Goal: Find contact information: Find contact information

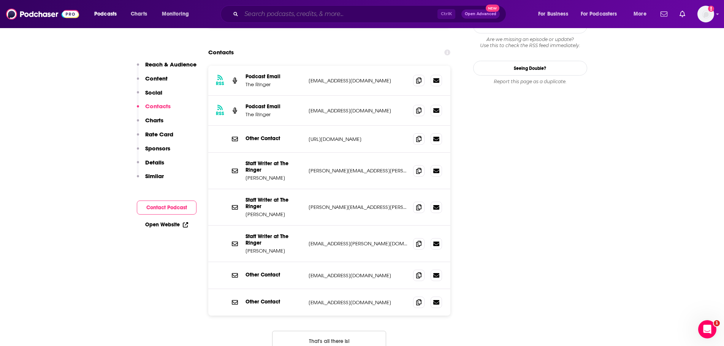
click at [293, 14] on input "Search podcasts, credits, & more..." at bounding box center [339, 14] width 196 height 12
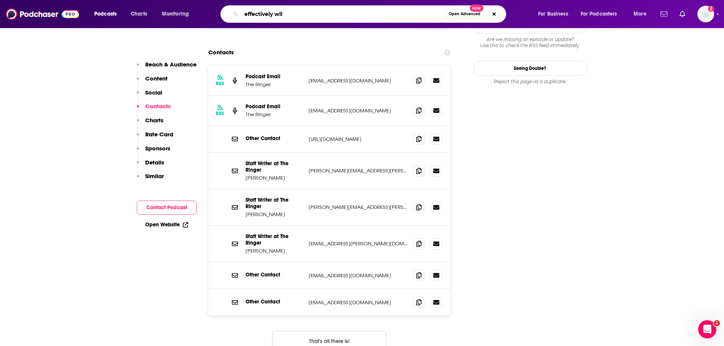
type input "effectively wild"
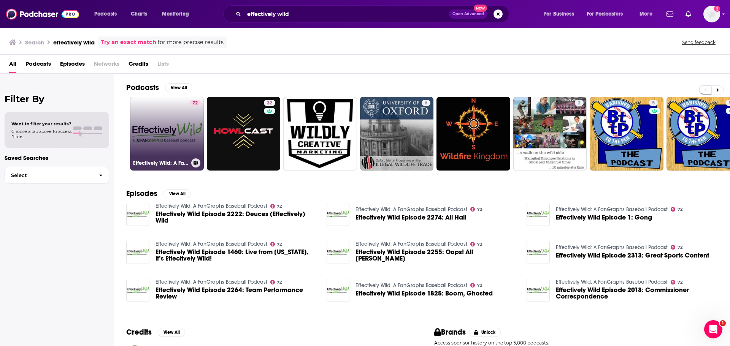
click at [160, 113] on link "72 Effectively Wild: A FanGraphs Baseball Podcast" at bounding box center [167, 134] width 74 height 74
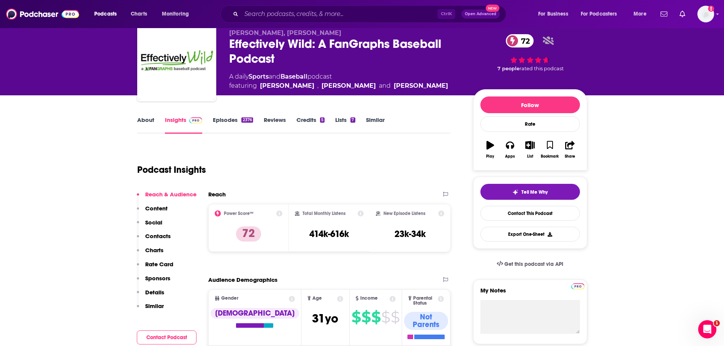
scroll to position [114, 0]
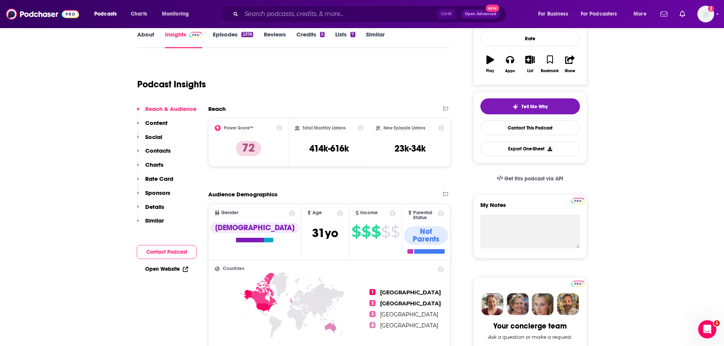
click at [158, 151] on p "Contacts" at bounding box center [157, 150] width 25 height 7
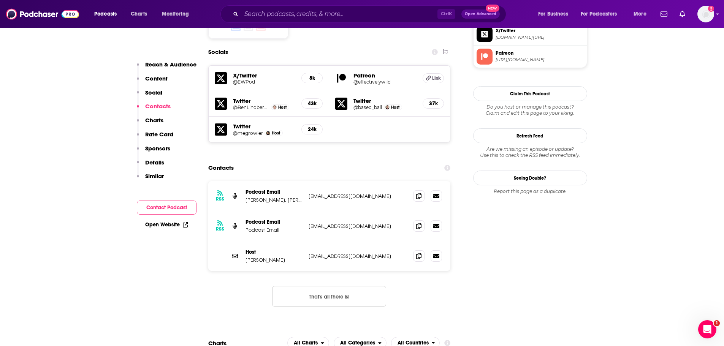
scroll to position [668, 0]
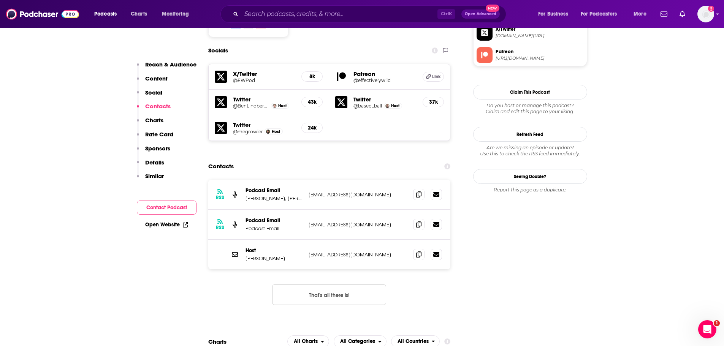
click at [349, 285] on button "That's all there is!" at bounding box center [329, 295] width 114 height 21
click at [281, 195] on p "[PERSON_NAME], [PERSON_NAME], [PERSON_NAME]" at bounding box center [273, 198] width 57 height 6
click at [421, 188] on span at bounding box center [418, 193] width 11 height 11
click at [280, 17] on input "Search podcasts, credits, & more..." at bounding box center [339, 14] width 196 height 12
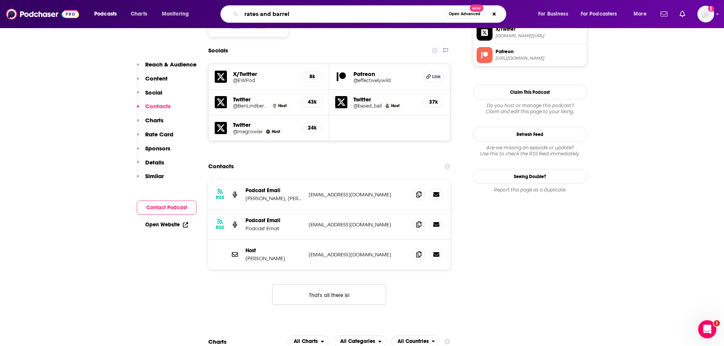
type input "rates and barrels"
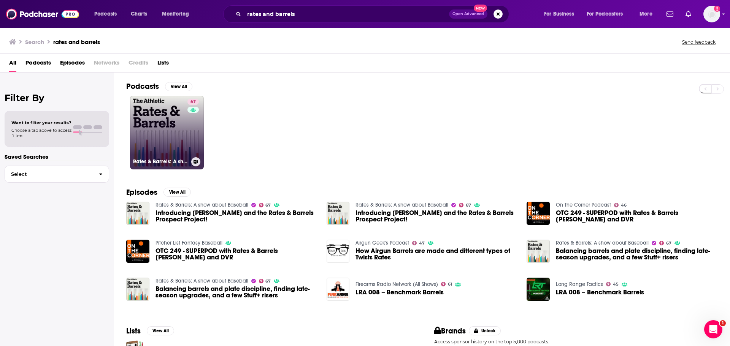
click at [176, 133] on link "67 Rates & Barrels: A show about Baseball" at bounding box center [167, 133] width 74 height 74
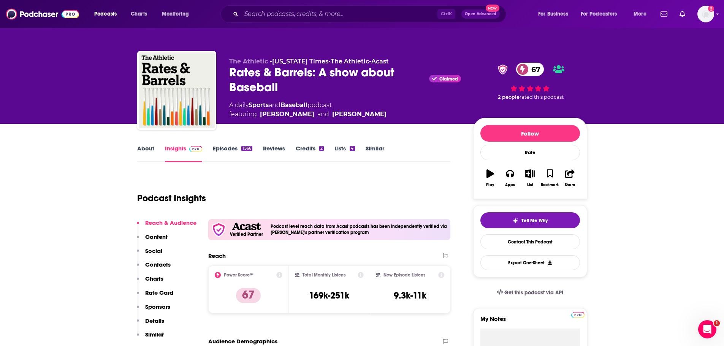
click at [160, 267] on p "Contacts" at bounding box center [157, 264] width 25 height 7
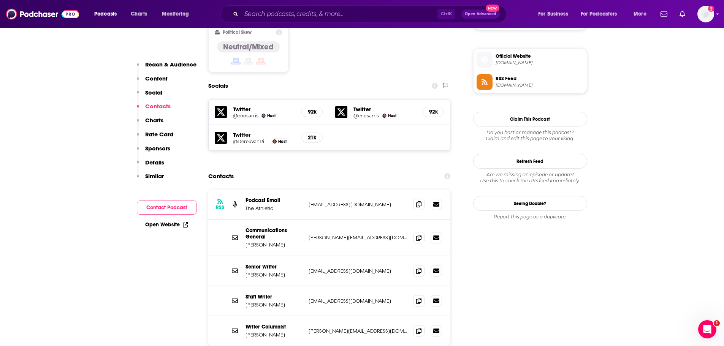
scroll to position [676, 0]
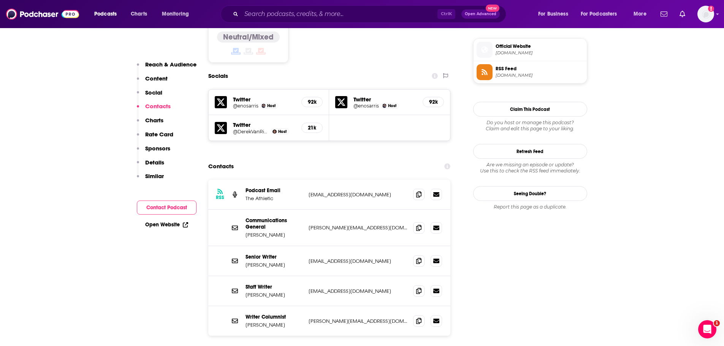
click at [336, 258] on p "[EMAIL_ADDRESS][DOMAIN_NAME]" at bounding box center [358, 261] width 99 height 6
copy div "[EMAIL_ADDRESS][DOMAIN_NAME] [EMAIL_ADDRESS][DOMAIN_NAME]"
click at [335, 288] on p "[EMAIL_ADDRESS][DOMAIN_NAME]" at bounding box center [358, 291] width 99 height 6
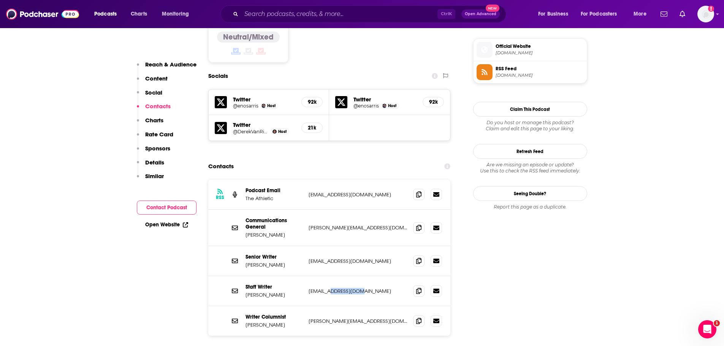
click at [335, 288] on p "[EMAIL_ADDRESS][DOMAIN_NAME]" at bounding box center [358, 291] width 99 height 6
copy div "[EMAIL_ADDRESS][DOMAIN_NAME] [EMAIL_ADDRESS][DOMAIN_NAME]"
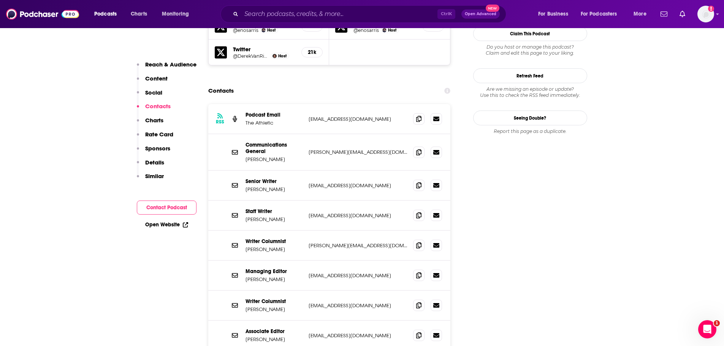
scroll to position [790, 0]
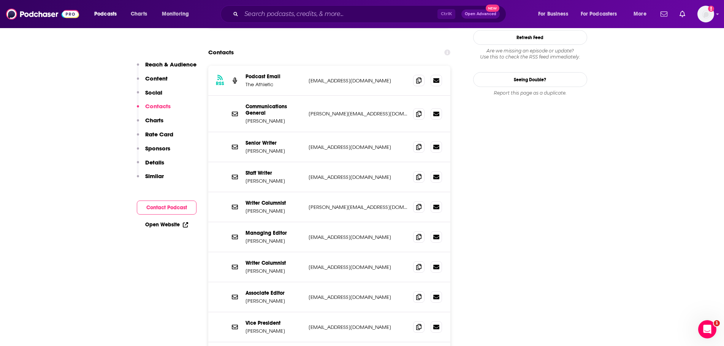
click at [321, 222] on div "Managing Editor [PERSON_NAME] [PERSON_NAME][EMAIL_ADDRESS][DOMAIN_NAME] [EMAIL_…" at bounding box center [329, 237] width 242 height 30
click at [321, 234] on p "[EMAIL_ADDRESS][DOMAIN_NAME]" at bounding box center [358, 237] width 99 height 6
copy div "[EMAIL_ADDRESS][DOMAIN_NAME] [EMAIL_ADDRESS][DOMAIN_NAME]"
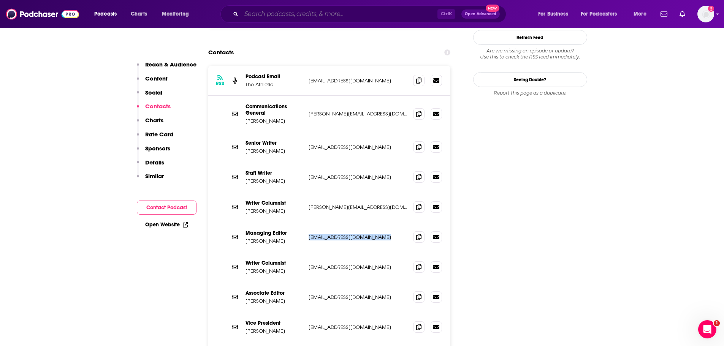
click at [300, 17] on input "Search podcasts, credits, & more..." at bounding box center [339, 14] width 196 height 12
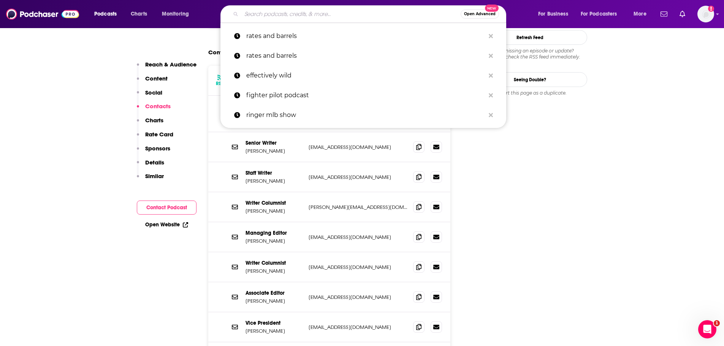
paste input "Baseball & BBQ"
type input "Baseball & BBQ"
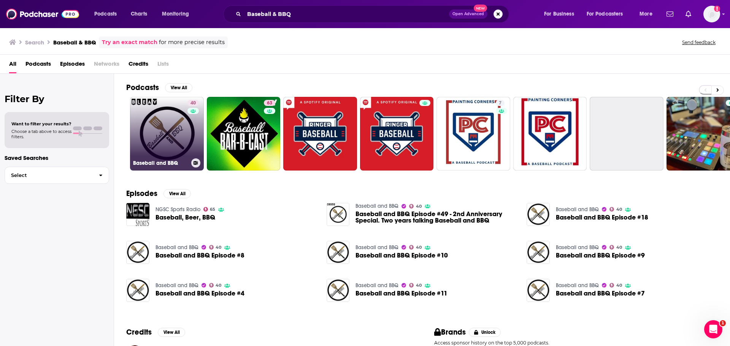
click at [177, 134] on link "40 Baseball and BBQ" at bounding box center [167, 134] width 74 height 74
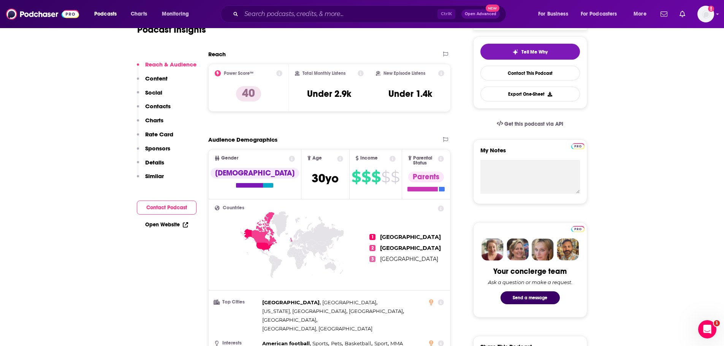
scroll to position [190, 0]
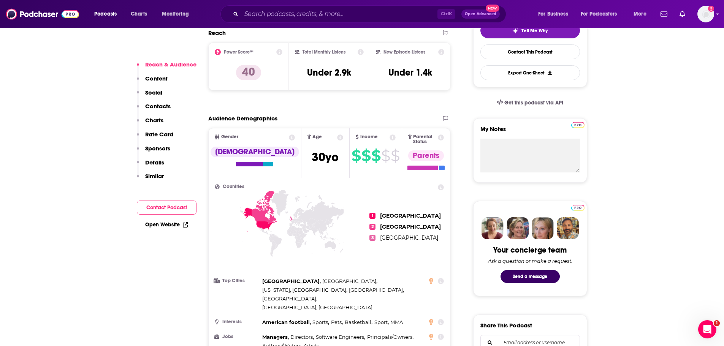
click at [157, 108] on p "Contacts" at bounding box center [157, 106] width 25 height 7
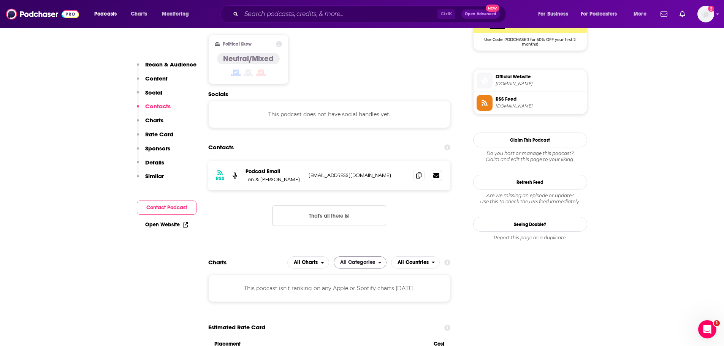
scroll to position [594, 0]
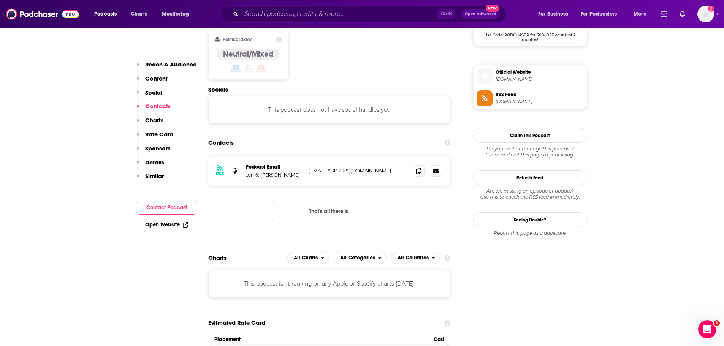
click at [347, 201] on button "That's all there is!" at bounding box center [329, 211] width 114 height 21
click at [340, 168] on p "[EMAIL_ADDRESS][DOMAIN_NAME]" at bounding box center [358, 171] width 99 height 6
copy div "[EMAIL_ADDRESS][DOMAIN_NAME] [EMAIL_ADDRESS][DOMAIN_NAME]"
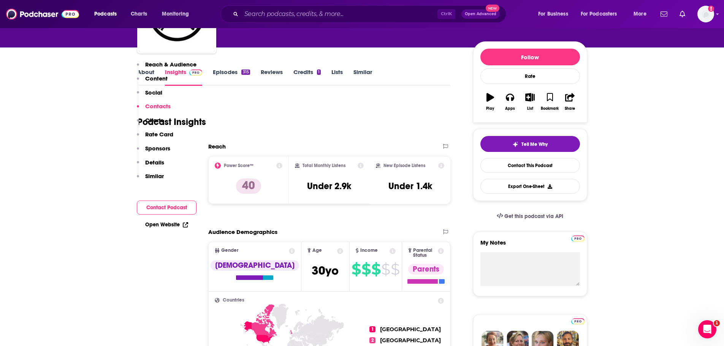
scroll to position [0, 0]
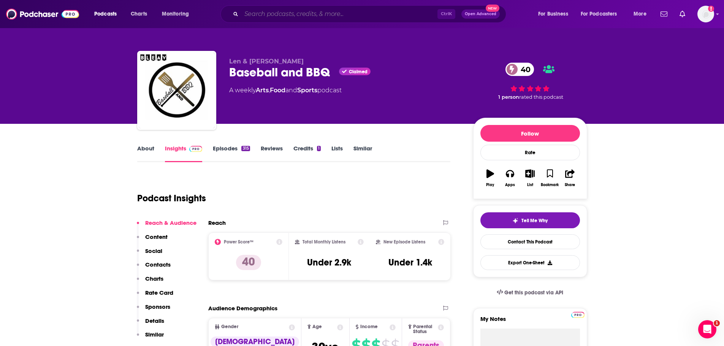
click at [278, 19] on input "Search podcasts, credits, & more..." at bounding box center [339, 14] width 196 height 12
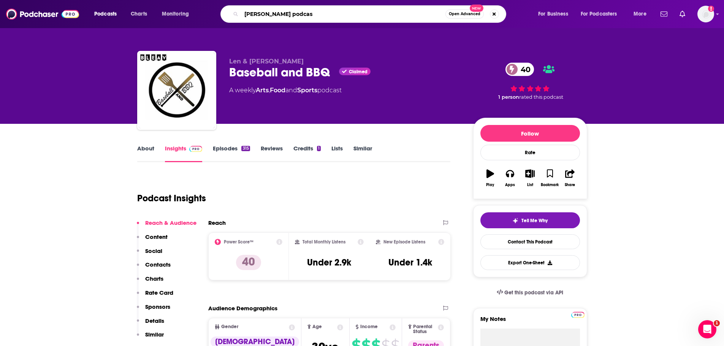
type input "[PERSON_NAME] podcast"
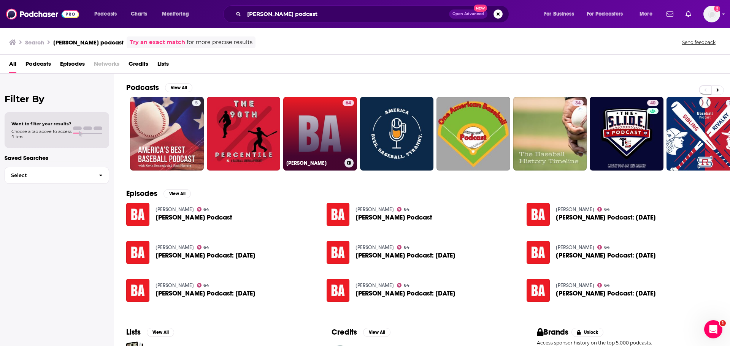
click at [340, 127] on link "64 [PERSON_NAME]" at bounding box center [320, 134] width 74 height 74
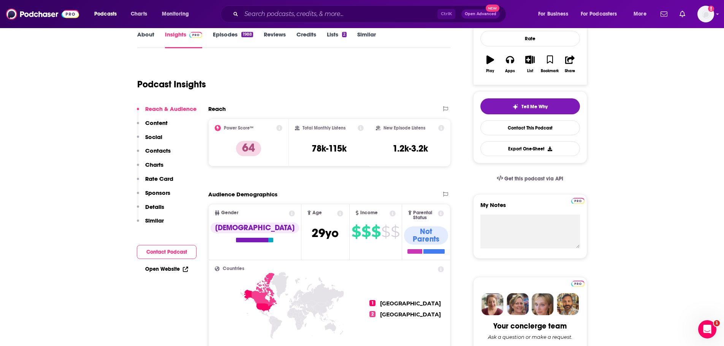
click at [161, 153] on p "Contacts" at bounding box center [157, 150] width 25 height 7
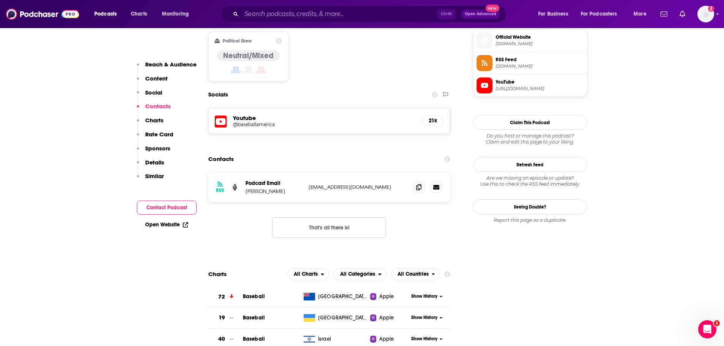
scroll to position [617, 0]
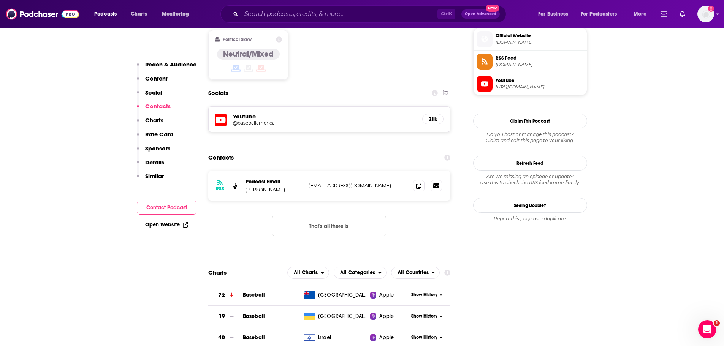
click at [336, 182] on p "[EMAIL_ADDRESS][DOMAIN_NAME]" at bounding box center [358, 185] width 99 height 6
copy div "[EMAIL_ADDRESS][DOMAIN_NAME] [EMAIL_ADDRESS][DOMAIN_NAME]"
click at [321, 5] on div "Podcasts Charts Monitoring Ctrl K Open Advanced New For Business For Podcasters…" at bounding box center [362, 14] width 724 height 28
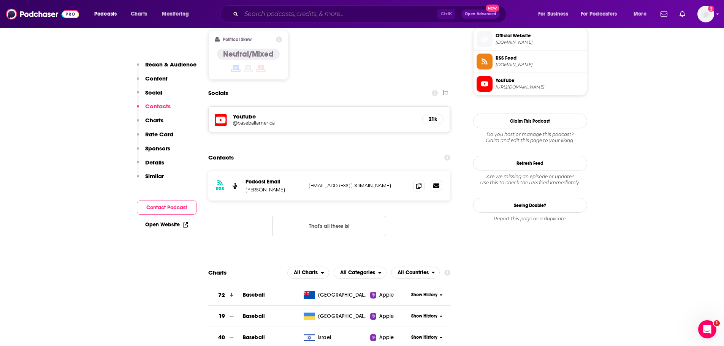
click at [318, 12] on input "Search podcasts, credits, & more..." at bounding box center [339, 14] width 196 height 12
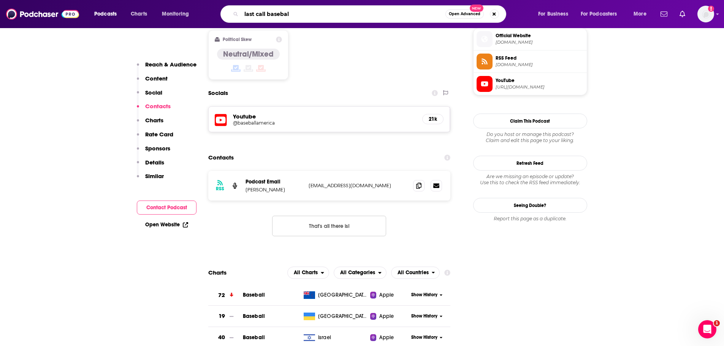
type input "last call baseball"
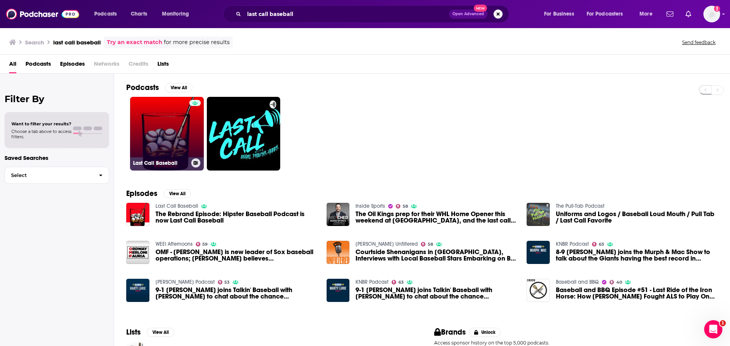
click at [185, 120] on link "Last Call Baseball" at bounding box center [167, 134] width 74 height 74
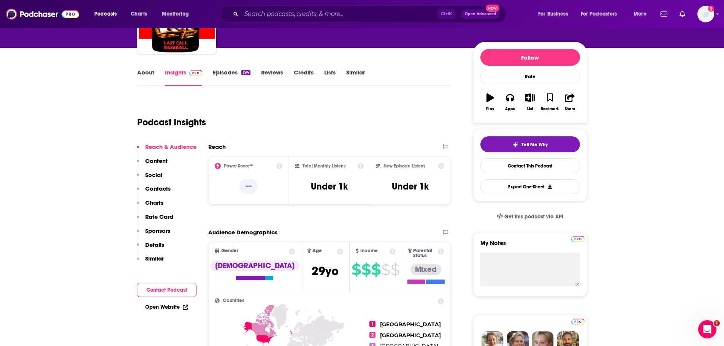
click at [165, 189] on p "Contacts" at bounding box center [157, 188] width 25 height 7
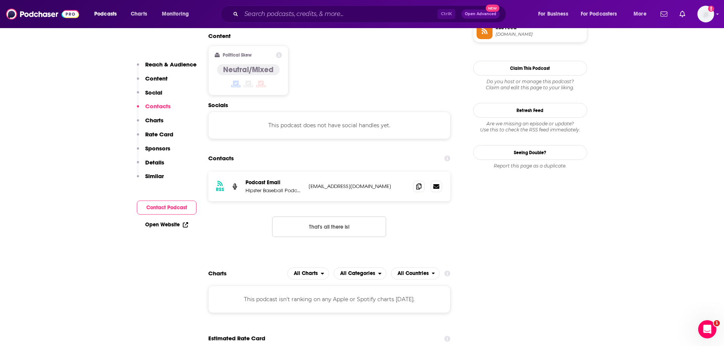
scroll to position [594, 0]
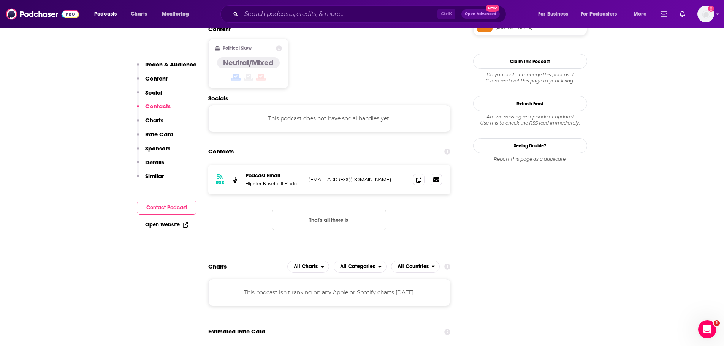
click at [320, 210] on button "That's all there is!" at bounding box center [329, 220] width 114 height 21
click at [345, 176] on p "[EMAIL_ADDRESS][DOMAIN_NAME]" at bounding box center [358, 179] width 99 height 6
click at [346, 176] on p "[EMAIL_ADDRESS][DOMAIN_NAME]" at bounding box center [358, 179] width 99 height 6
copy div "[EMAIL_ADDRESS][DOMAIN_NAME] [EMAIL_ADDRESS][DOMAIN_NAME]"
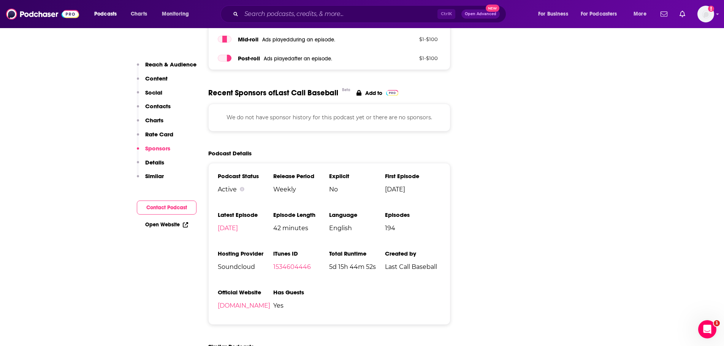
scroll to position [1026, 0]
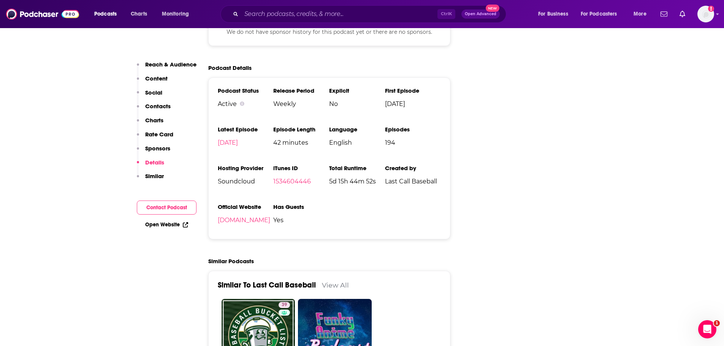
click at [162, 76] on p "Content" at bounding box center [156, 78] width 22 height 7
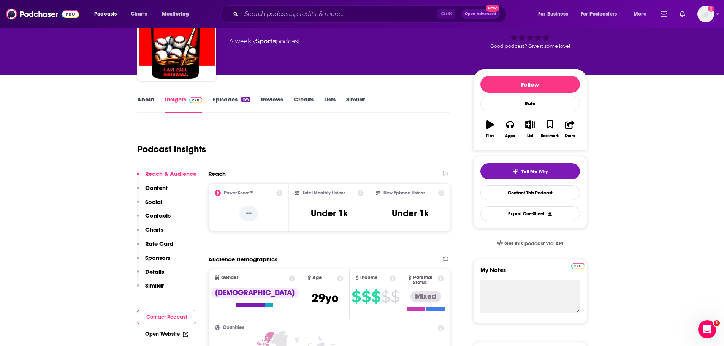
scroll to position [0, 0]
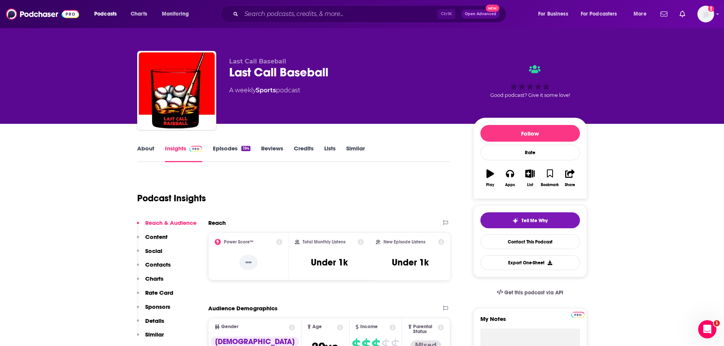
click at [150, 151] on link "About" at bounding box center [145, 153] width 17 height 17
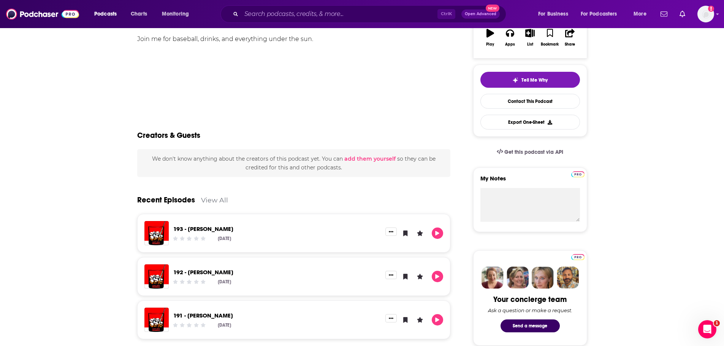
scroll to position [152, 0]
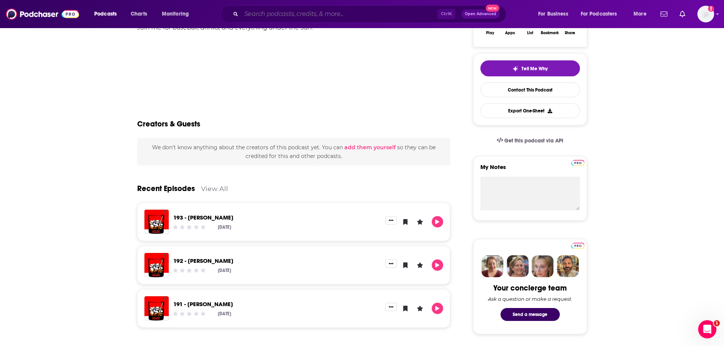
click at [277, 15] on input "Search podcasts, credits, & more..." at bounding box center [339, 14] width 196 height 12
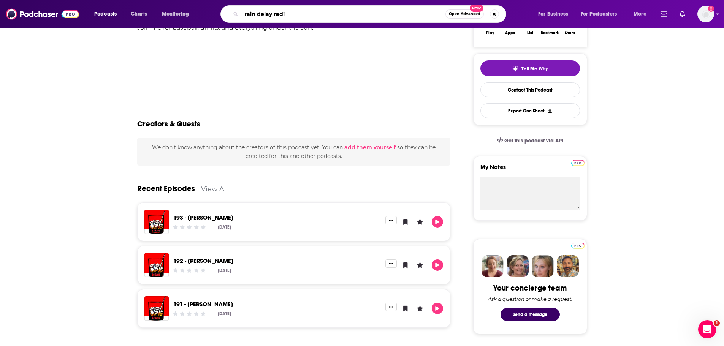
type input "rain delay radio"
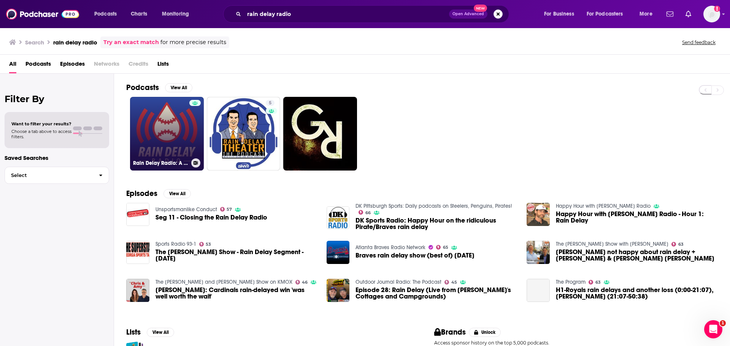
click at [149, 119] on link "Rain Delay Radio: A Baseball Podcast" at bounding box center [167, 134] width 74 height 74
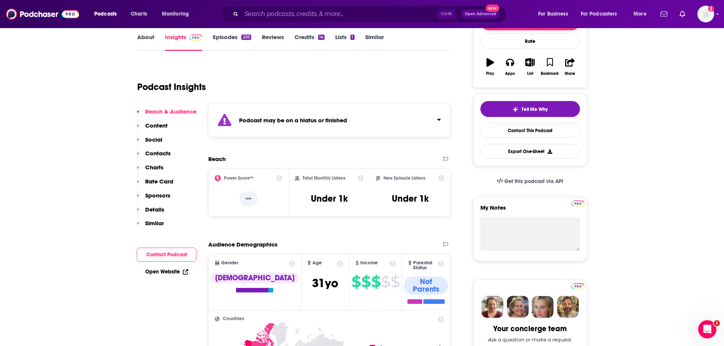
scroll to position [152, 0]
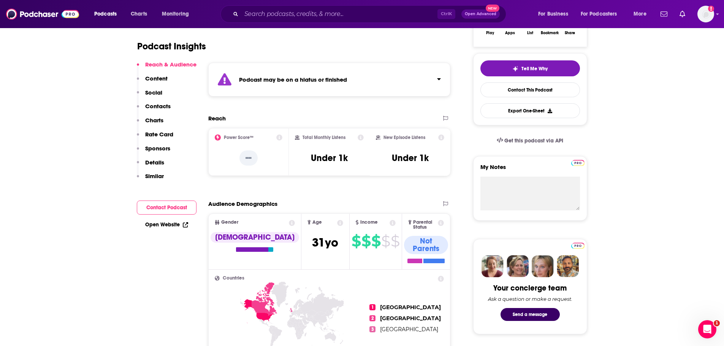
click at [162, 107] on p "Contacts" at bounding box center [157, 106] width 25 height 7
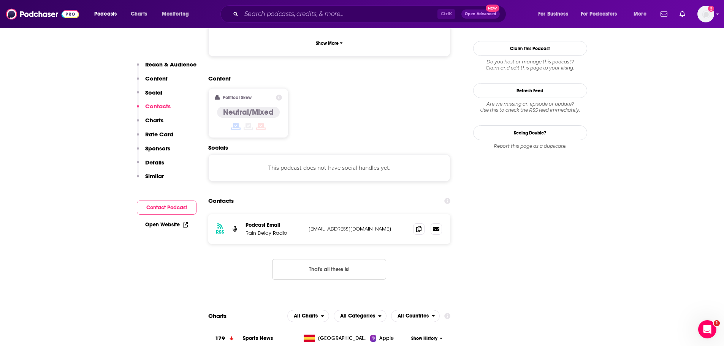
scroll to position [650, 0]
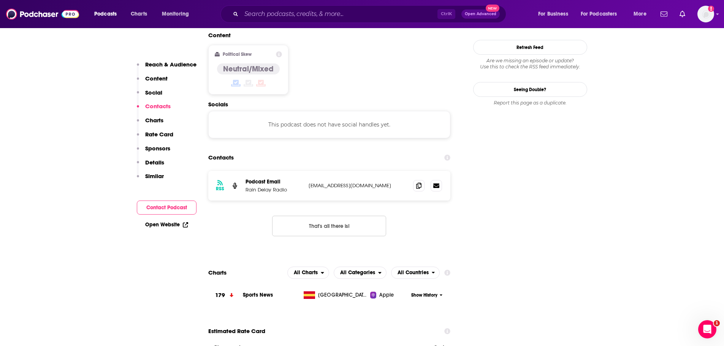
click at [333, 182] on p "[EMAIL_ADDRESS][DOMAIN_NAME]" at bounding box center [358, 185] width 99 height 6
copy div "[EMAIL_ADDRESS][DOMAIN_NAME] [EMAIL_ADDRESS][DOMAIN_NAME]"
click at [158, 75] on p "Content" at bounding box center [156, 78] width 22 height 7
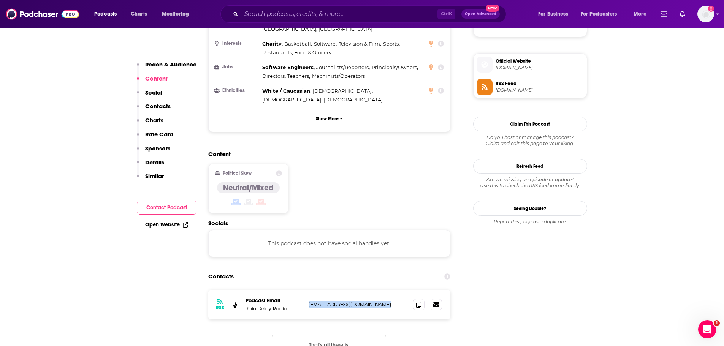
click at [166, 67] on p "Reach & Audience" at bounding box center [170, 64] width 51 height 7
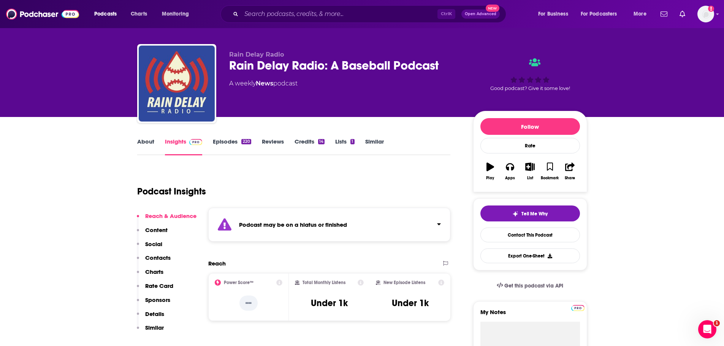
scroll to position [0, 0]
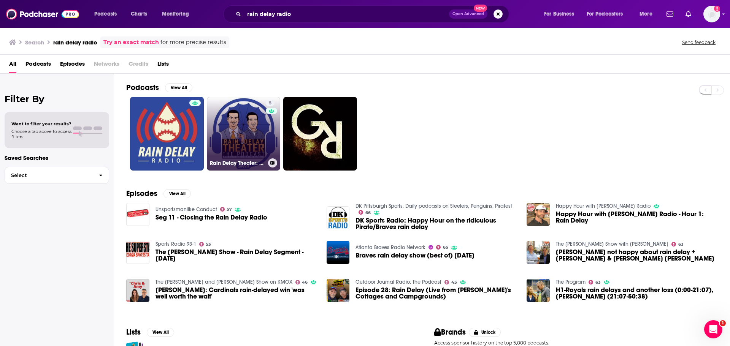
click at [255, 117] on link "5 Rain Delay Theater: The Podcast" at bounding box center [244, 134] width 74 height 74
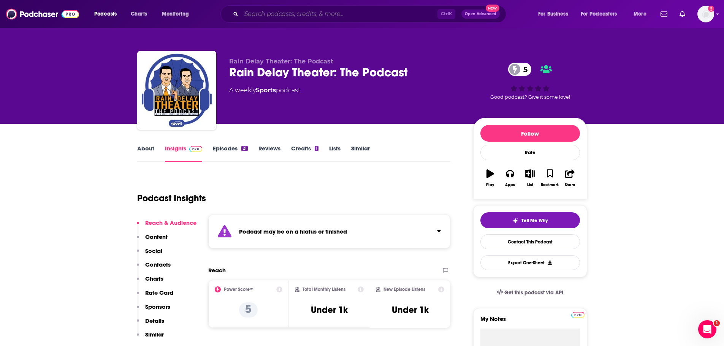
click at [285, 13] on input "Search podcasts, credits, & more..." at bounding box center [339, 14] width 196 height 12
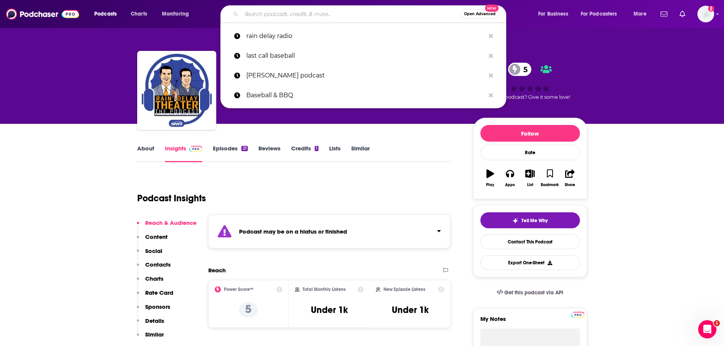
paste input "No Crying in Baseball"
type input "No Crying in Baseball"
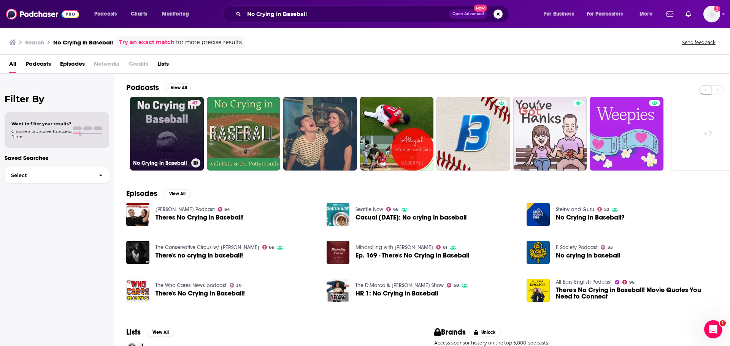
click at [158, 132] on link "47 No Crying In Baseball" at bounding box center [167, 134] width 74 height 74
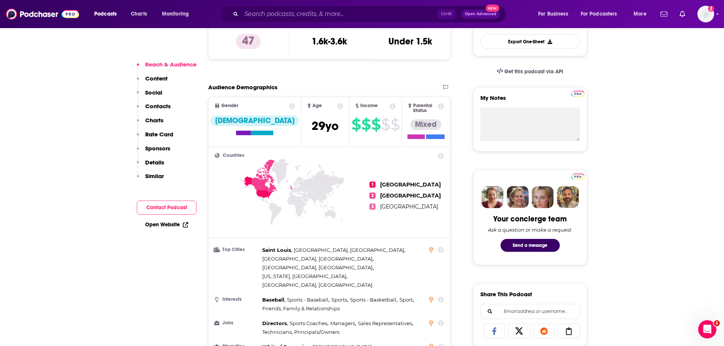
scroll to position [228, 0]
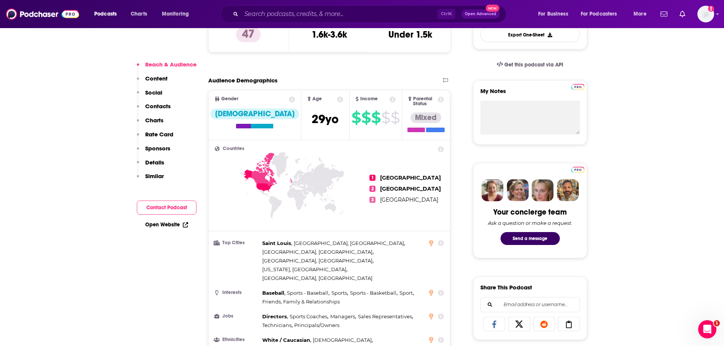
click at [149, 108] on p "Contacts" at bounding box center [157, 106] width 25 height 7
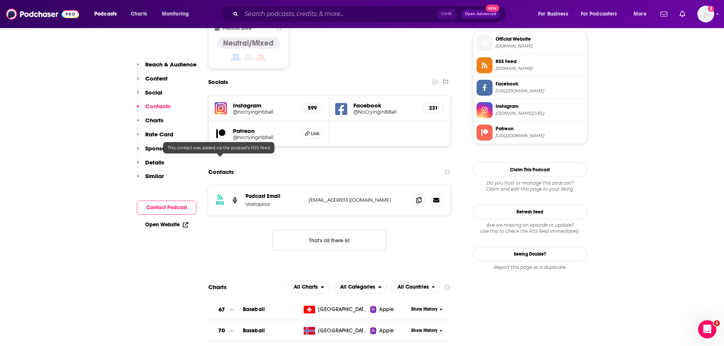
scroll to position [643, 0]
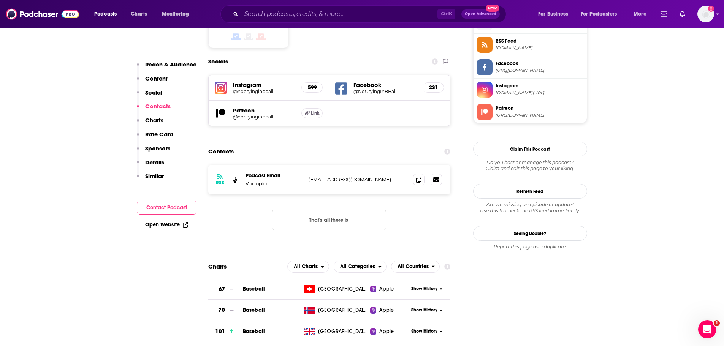
click at [348, 176] on p "[EMAIL_ADDRESS][DOMAIN_NAME]" at bounding box center [358, 179] width 99 height 6
copy div "[EMAIL_ADDRESS][DOMAIN_NAME] [EMAIL_ADDRESS][DOMAIN_NAME]"
click at [284, 15] on input "Search podcasts, credits, & more..." at bounding box center [339, 14] width 196 height 12
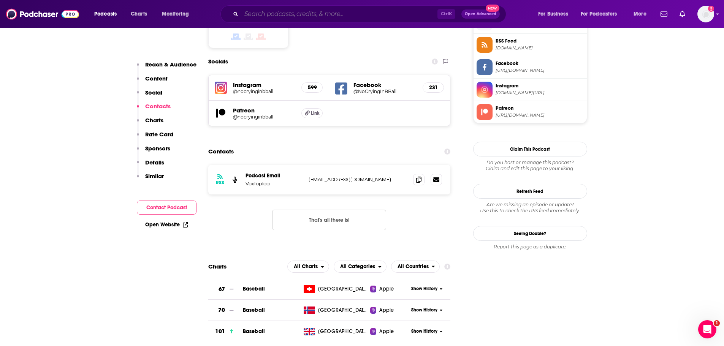
paste input "My Baseball History"
type input "My Baseball History"
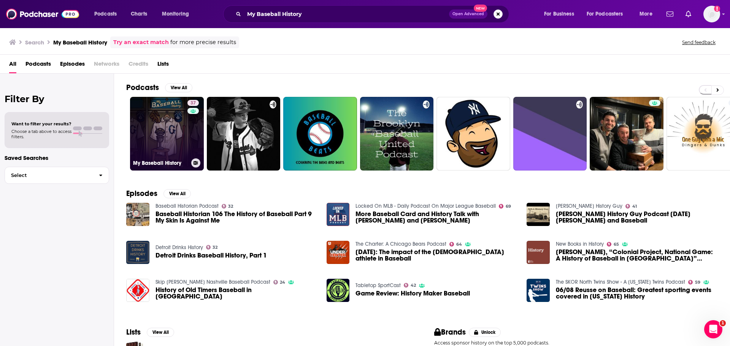
click at [163, 128] on link "37 My Baseball History" at bounding box center [167, 134] width 74 height 74
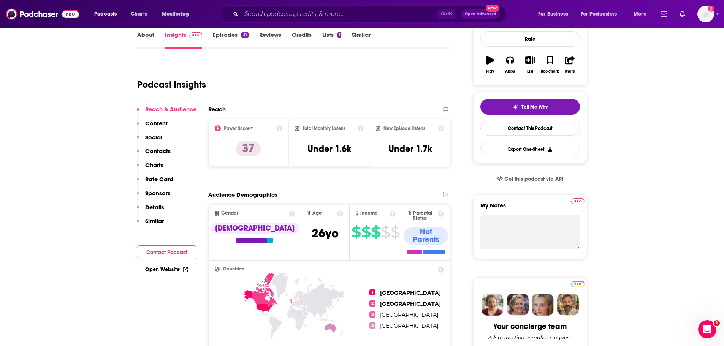
scroll to position [114, 0]
click at [165, 152] on p "Contacts" at bounding box center [157, 150] width 25 height 7
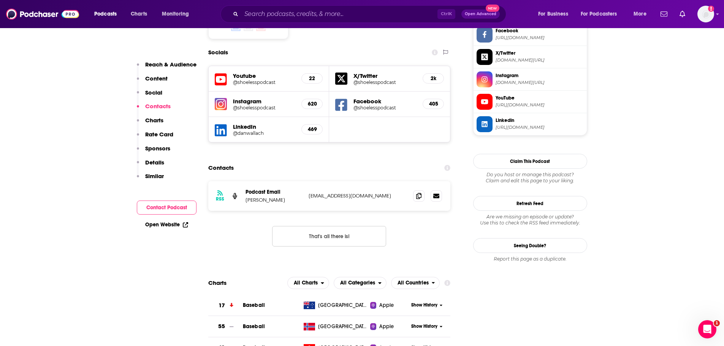
scroll to position [677, 0]
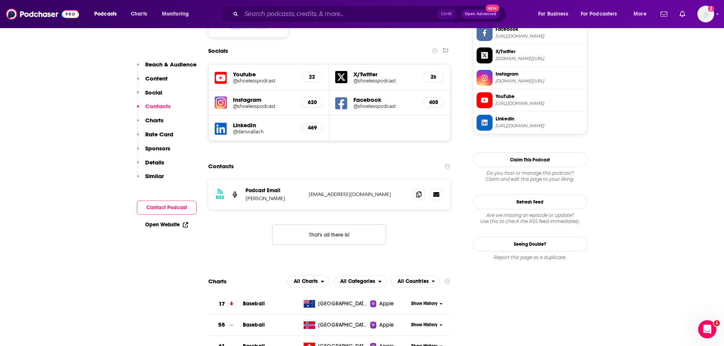
click at [344, 191] on p "[EMAIL_ADDRESS][DOMAIN_NAME]" at bounding box center [358, 194] width 99 height 6
copy div "[EMAIL_ADDRESS][DOMAIN_NAME] [EMAIL_ADDRESS][DOMAIN_NAME]"
click at [269, 16] on input "Search podcasts, credits, & more..." at bounding box center [339, 14] width 196 height 12
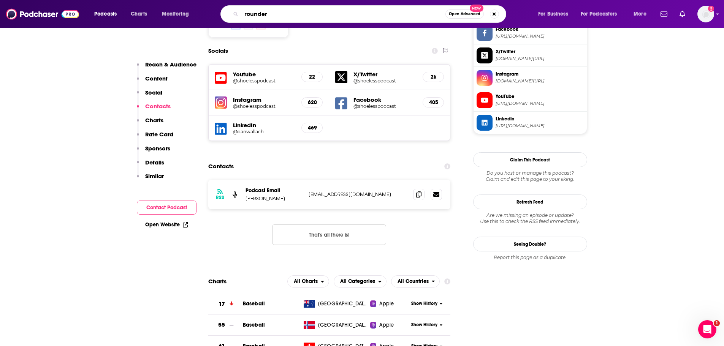
type input "rounders"
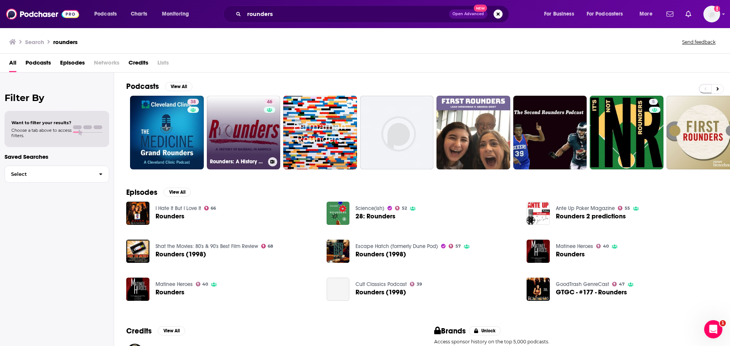
click at [260, 132] on link "46 Rounders: A History of Baseball in [GEOGRAPHIC_DATA]" at bounding box center [244, 133] width 74 height 74
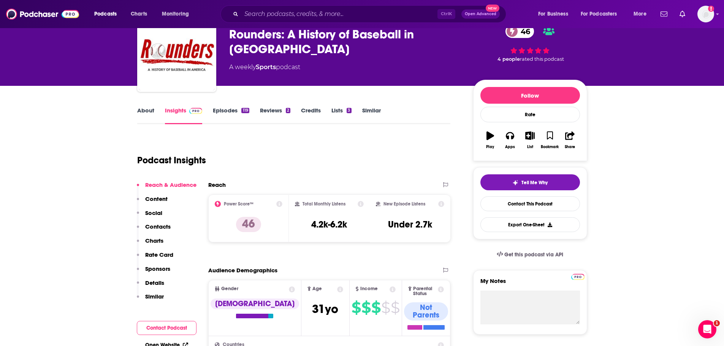
click at [162, 225] on p "Contacts" at bounding box center [157, 226] width 25 height 7
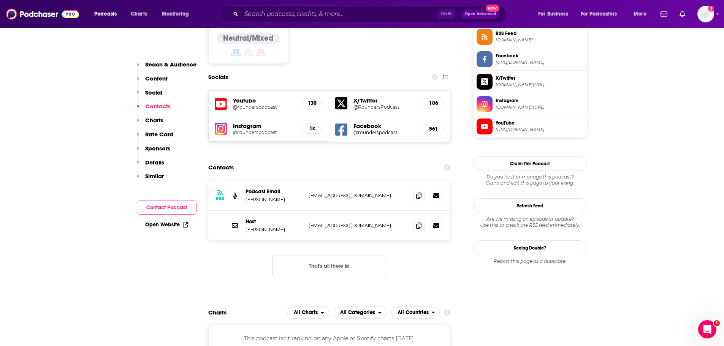
scroll to position [652, 0]
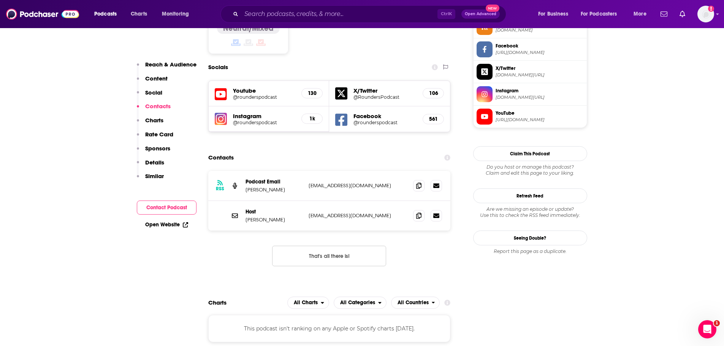
click at [349, 212] on p "[EMAIL_ADDRESS][DOMAIN_NAME]" at bounding box center [358, 215] width 99 height 6
copy div "[EMAIL_ADDRESS][DOMAIN_NAME] [EMAIL_ADDRESS][DOMAIN_NAME]"
click at [289, 17] on input "Search podcasts, credits, & more..." at bounding box center [339, 14] width 196 height 12
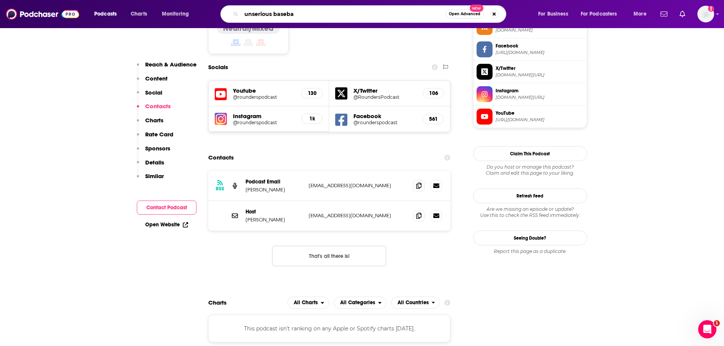
type input "unserious basebal"
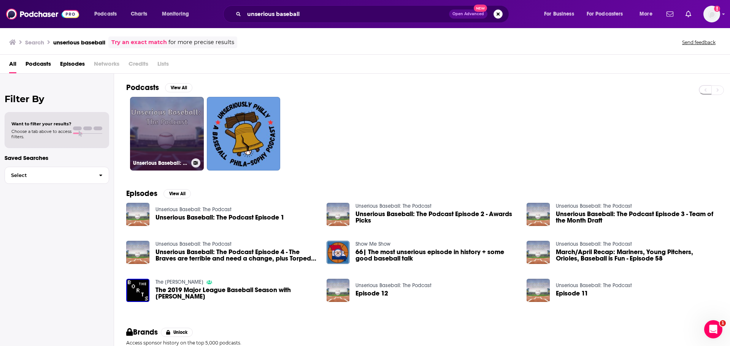
click at [174, 109] on link "Unserious Baseball: The Podcast" at bounding box center [167, 134] width 74 height 74
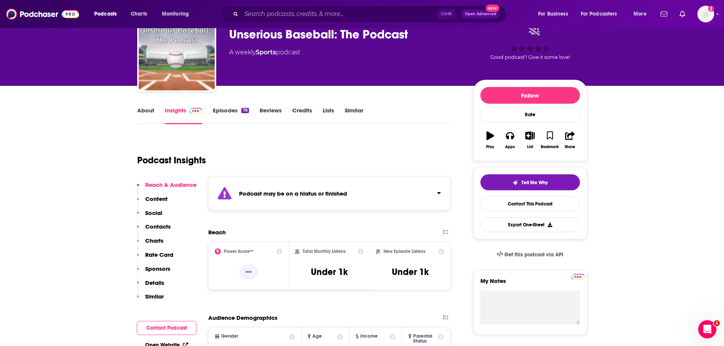
click at [159, 227] on p "Contacts" at bounding box center [157, 226] width 25 height 7
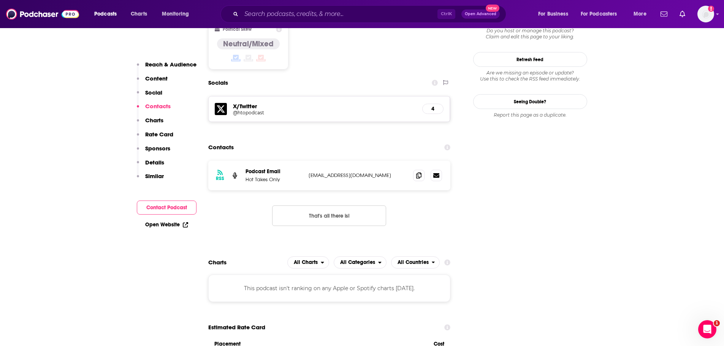
scroll to position [665, 0]
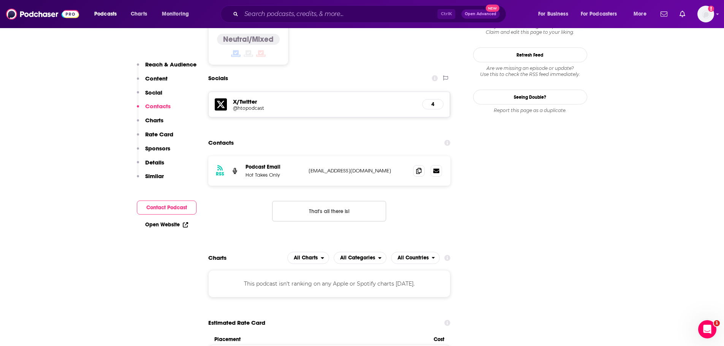
click at [344, 168] on p "[EMAIL_ADDRESS][DOMAIN_NAME]" at bounding box center [358, 171] width 99 height 6
click at [269, 10] on input "Search podcasts, credits, & more..." at bounding box center [339, 14] width 196 height 12
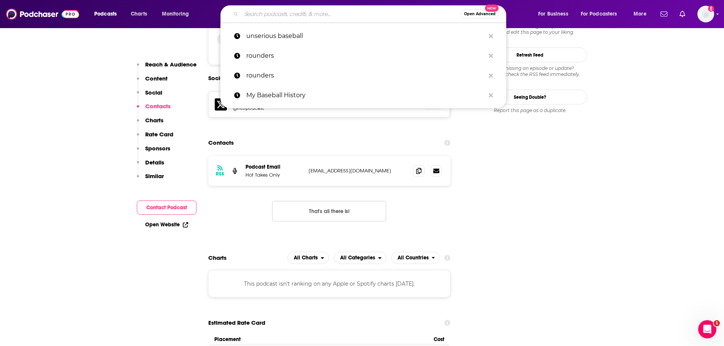
paste input "Around the Diamond"
type input "Around the Diamond"
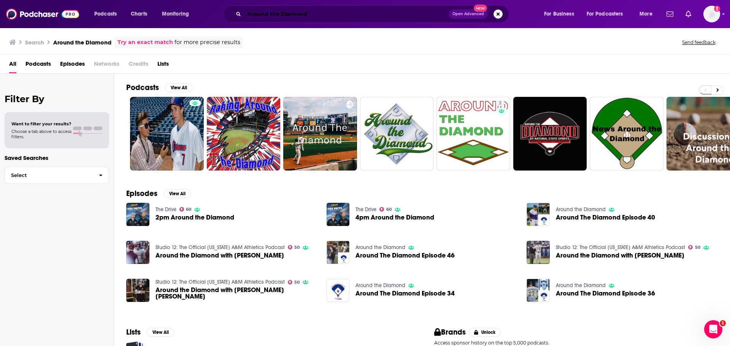
click at [346, 14] on input "Around the Diamond" at bounding box center [346, 14] width 205 height 12
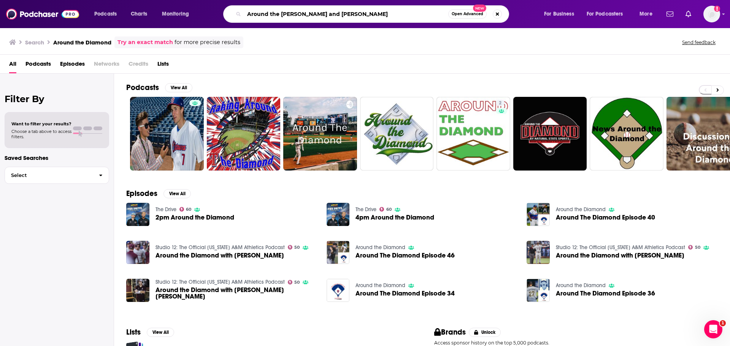
type input "Around the [PERSON_NAME] and [PERSON_NAME]"
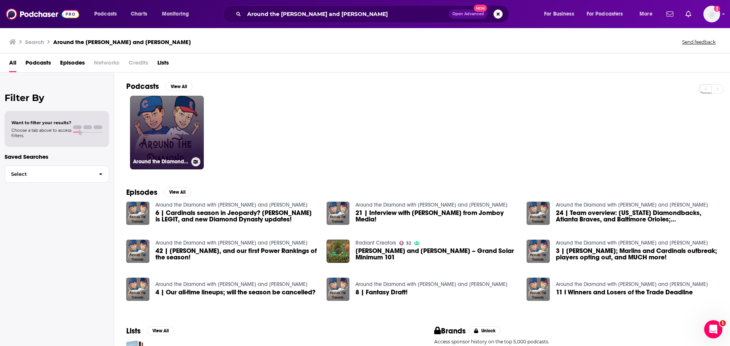
click at [162, 115] on link "Around the Diamond with [PERSON_NAME] and [PERSON_NAME]" at bounding box center [167, 133] width 74 height 74
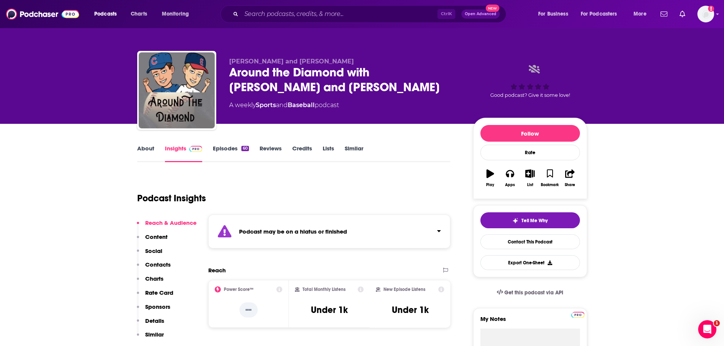
click at [158, 266] on p "Contacts" at bounding box center [157, 264] width 25 height 7
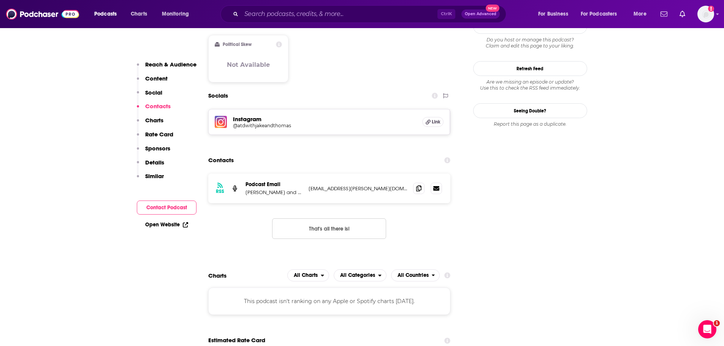
scroll to position [654, 0]
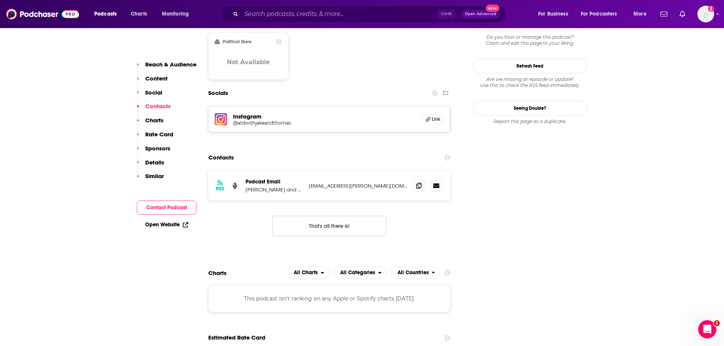
click at [335, 183] on p "[EMAIL_ADDRESS][PERSON_NAME][DOMAIN_NAME]" at bounding box center [358, 186] width 99 height 6
click at [279, 18] on input "Search podcasts, credits, & more..." at bounding box center [339, 14] width 196 height 12
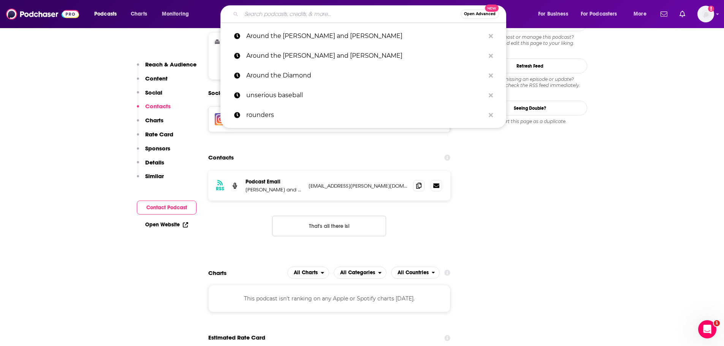
paste input "Almost [GEOGRAPHIC_DATA]"
type input "Almost [GEOGRAPHIC_DATA]"
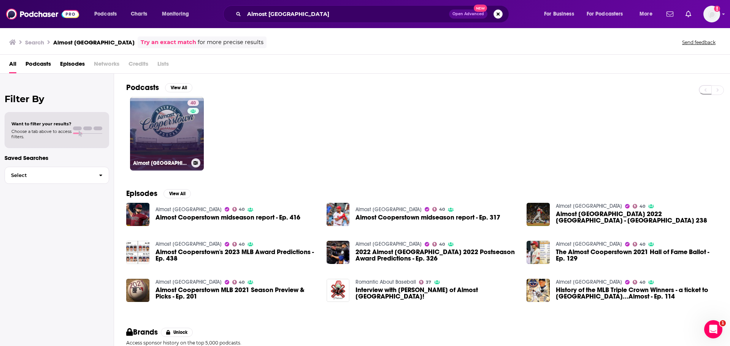
click at [181, 128] on link "40 Almost [GEOGRAPHIC_DATA]" at bounding box center [167, 134] width 74 height 74
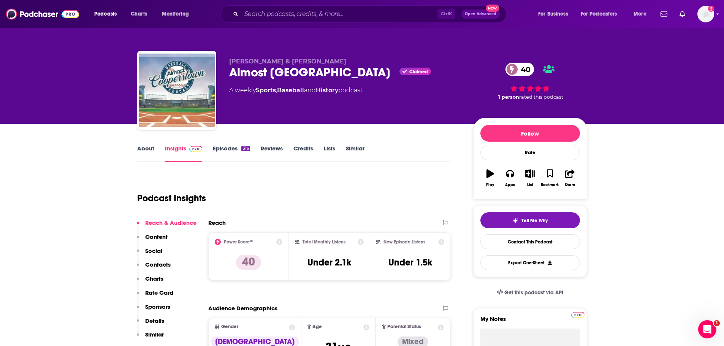
click at [162, 264] on p "Contacts" at bounding box center [157, 264] width 25 height 7
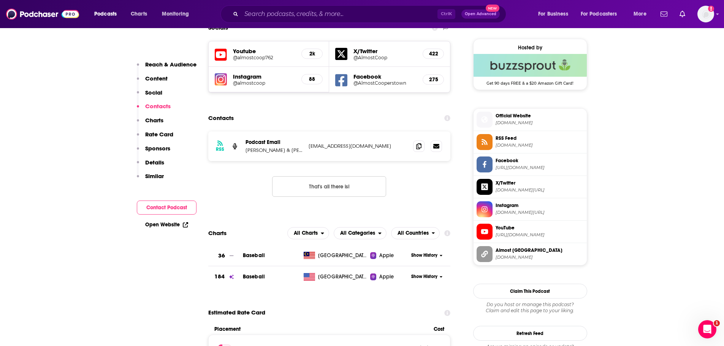
scroll to position [551, 0]
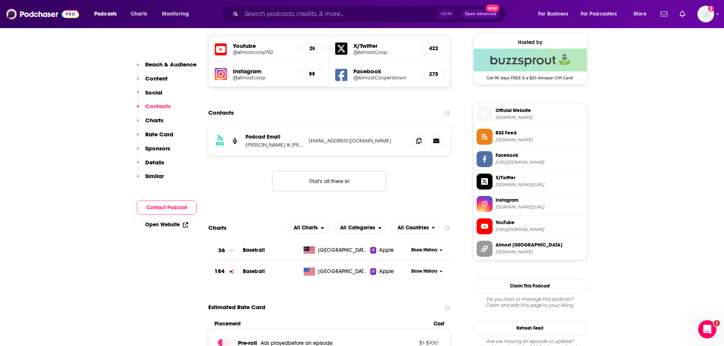
click at [343, 144] on p "[EMAIL_ADDRESS][DOMAIN_NAME]" at bounding box center [358, 141] width 99 height 6
click at [291, 144] on p "[PERSON_NAME] & [PERSON_NAME]" at bounding box center [273, 145] width 57 height 6
drag, startPoint x: 282, startPoint y: 146, endPoint x: 253, endPoint y: 143, distance: 29.8
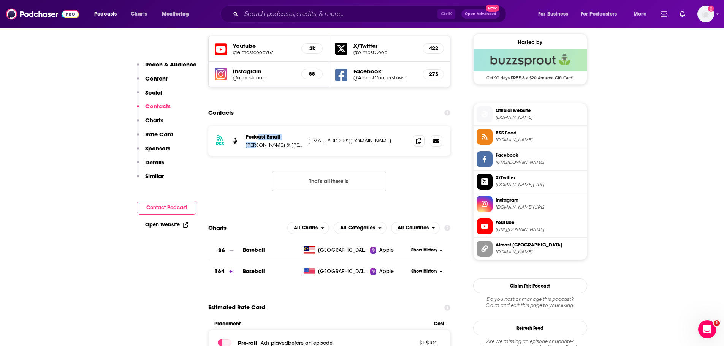
click at [255, 141] on div "Podcast Email [PERSON_NAME] & [PERSON_NAME]" at bounding box center [273, 141] width 57 height 14
click at [251, 146] on p "[PERSON_NAME] & [PERSON_NAME]" at bounding box center [273, 145] width 57 height 6
click at [285, 17] on input "Search podcasts, credits, & more..." at bounding box center [339, 14] width 196 height 12
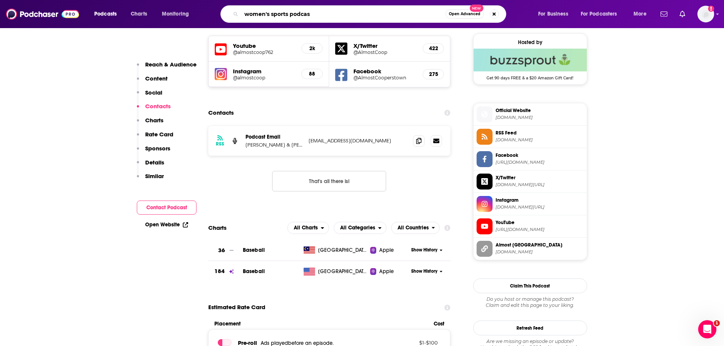
type input "women's sports podcast"
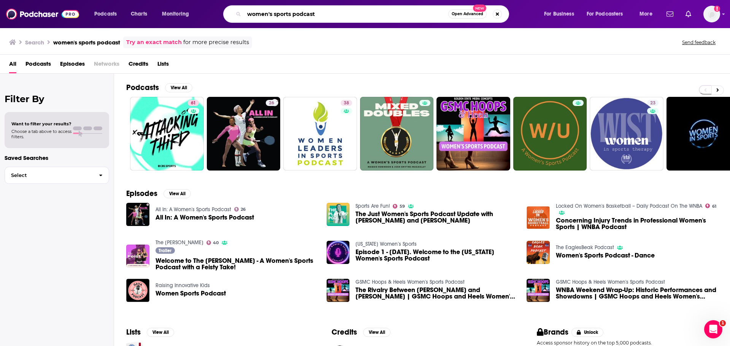
drag, startPoint x: 341, startPoint y: 11, endPoint x: 293, endPoint y: 15, distance: 48.4
click at [293, 15] on input "women's sports podcast" at bounding box center [346, 14] width 204 height 12
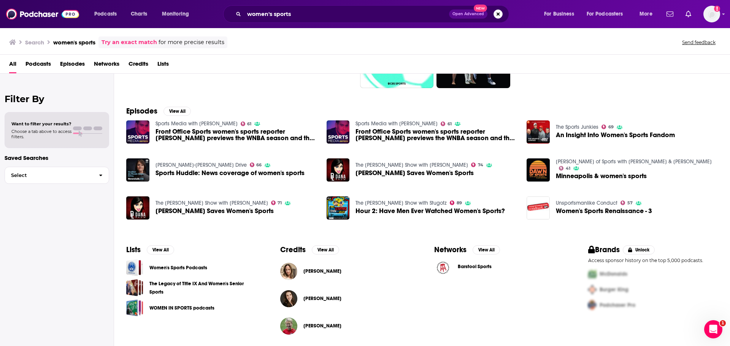
scroll to position [83, 0]
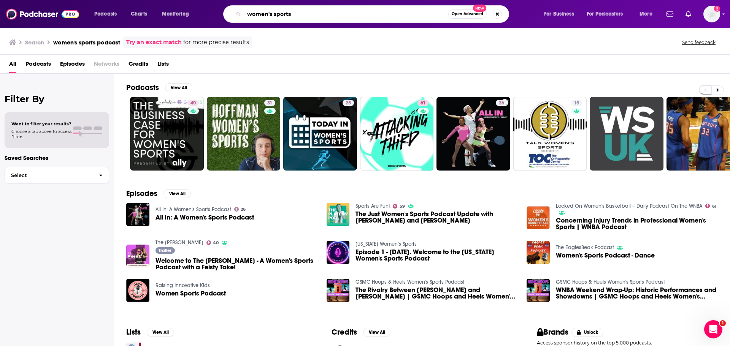
click at [307, 14] on input "women's sports" at bounding box center [346, 14] width 204 height 12
type input "tough girl podcast"
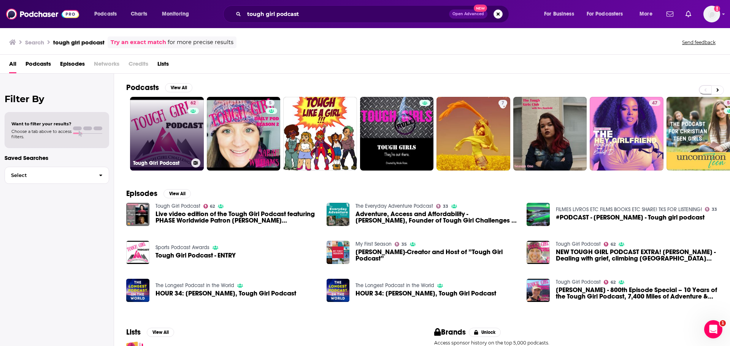
click at [181, 122] on link "62 Tough Girl Podcast" at bounding box center [167, 134] width 74 height 74
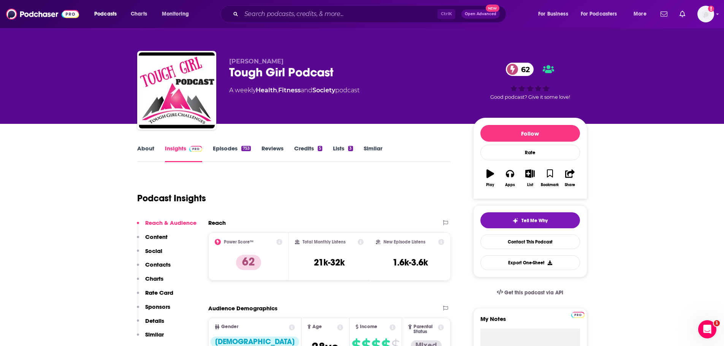
click at [163, 266] on p "Contacts" at bounding box center [157, 264] width 25 height 7
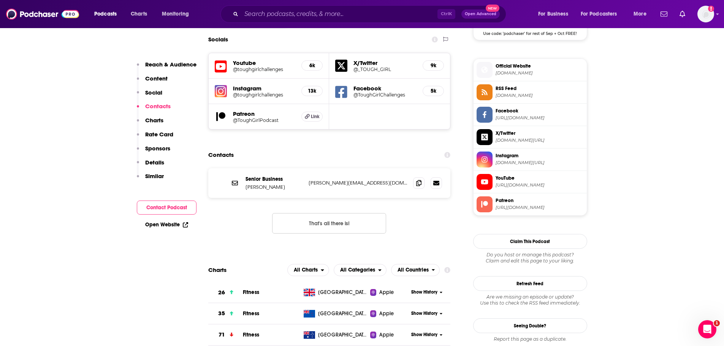
scroll to position [668, 0]
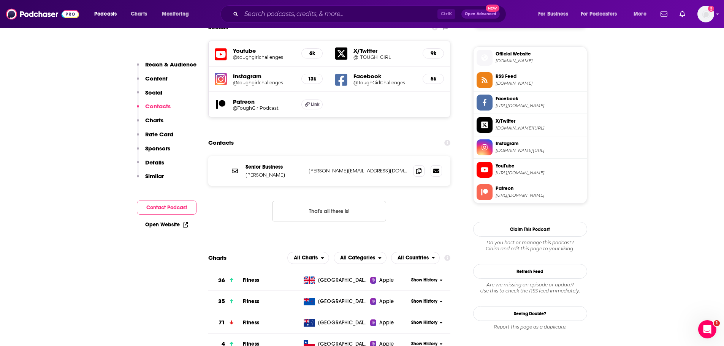
click at [351, 168] on p "[PERSON_NAME][EMAIL_ADDRESS][DOMAIN_NAME]" at bounding box center [358, 171] width 99 height 6
click at [293, 16] on input "Search podcasts, credits, & more..." at bounding box center [339, 14] width 196 height 12
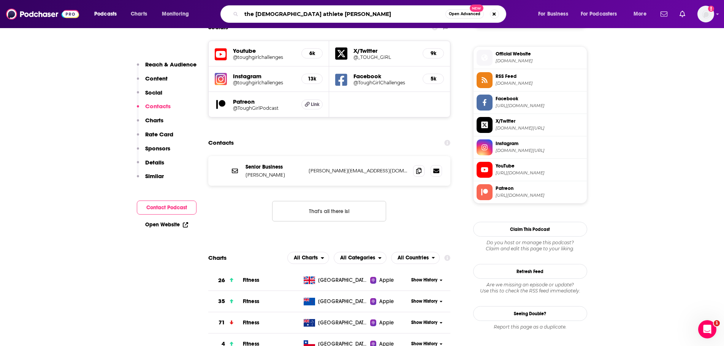
type input "the [DEMOGRAPHIC_DATA] athlete podcast"
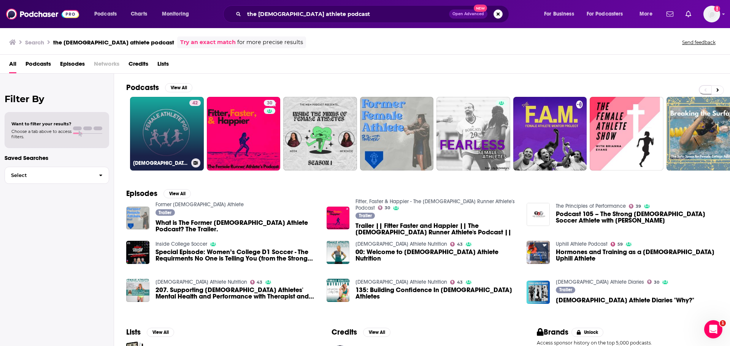
click at [155, 120] on link "42 [DEMOGRAPHIC_DATA] Athlete Podcast" at bounding box center [167, 134] width 74 height 74
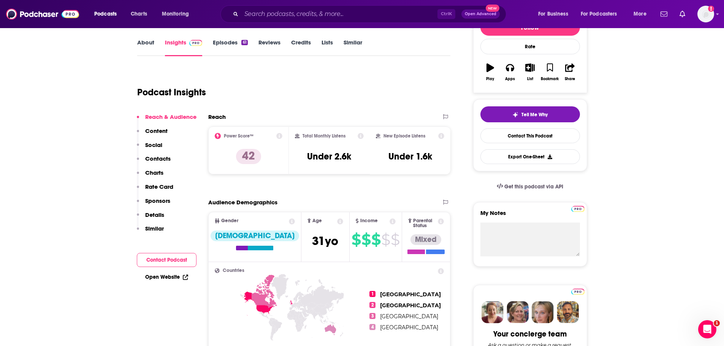
scroll to position [114, 0]
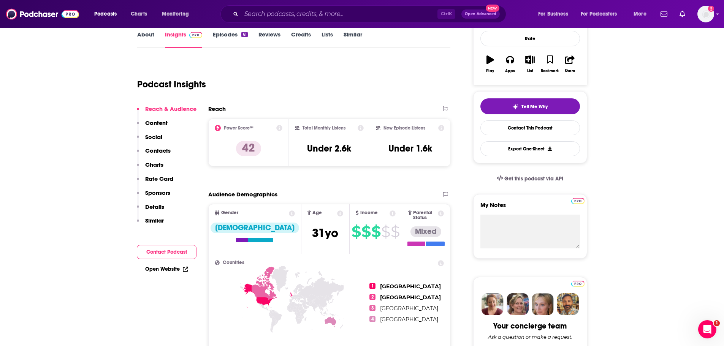
click at [159, 153] on p "Contacts" at bounding box center [157, 150] width 25 height 7
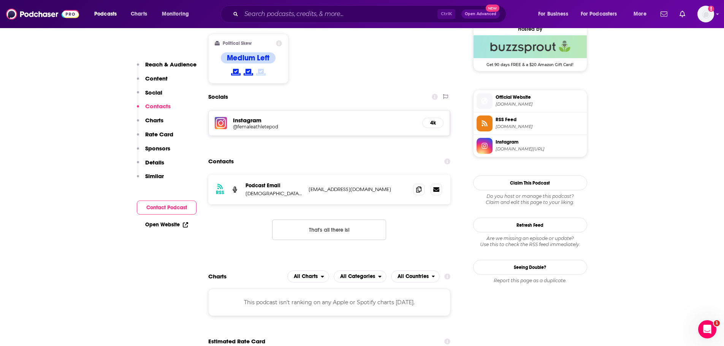
scroll to position [626, 0]
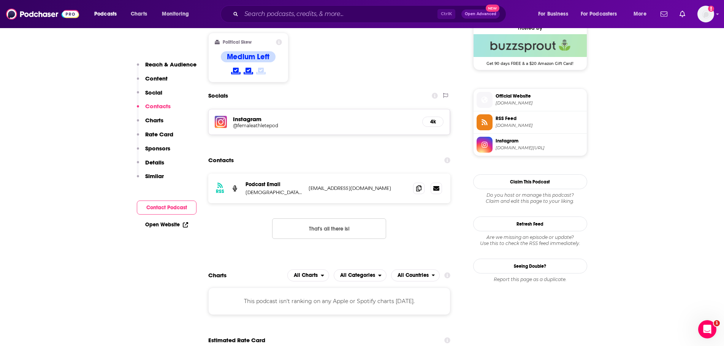
click at [338, 185] on p "[EMAIL_ADDRESS][DOMAIN_NAME]" at bounding box center [358, 188] width 99 height 6
click at [274, 14] on input "Search podcasts, credits, & more..." at bounding box center [339, 14] width 196 height 12
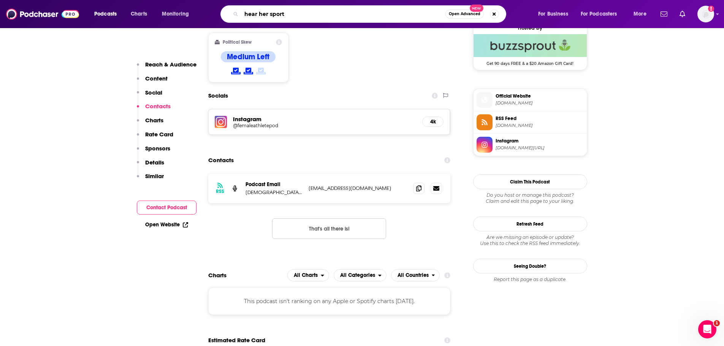
type input "hear her sports"
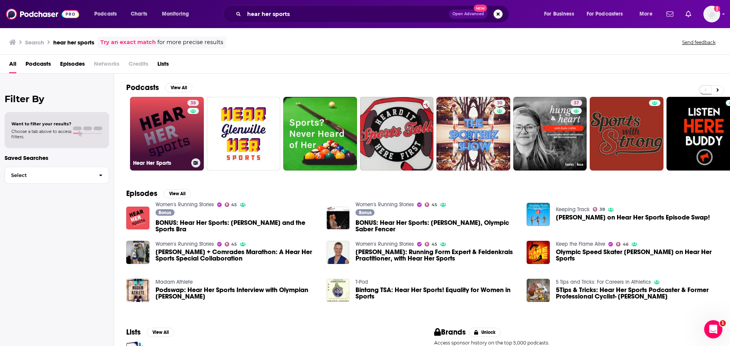
click at [172, 130] on link "38 Hear Her Sports" at bounding box center [167, 134] width 74 height 74
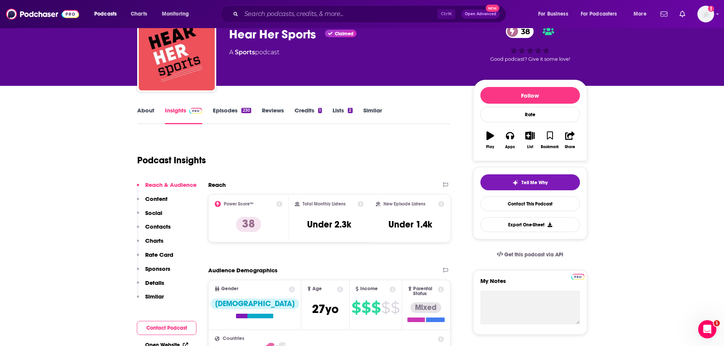
click at [159, 226] on p "Contacts" at bounding box center [157, 226] width 25 height 7
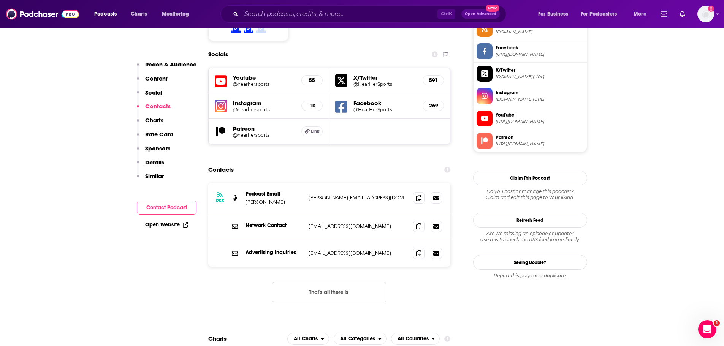
scroll to position [668, 0]
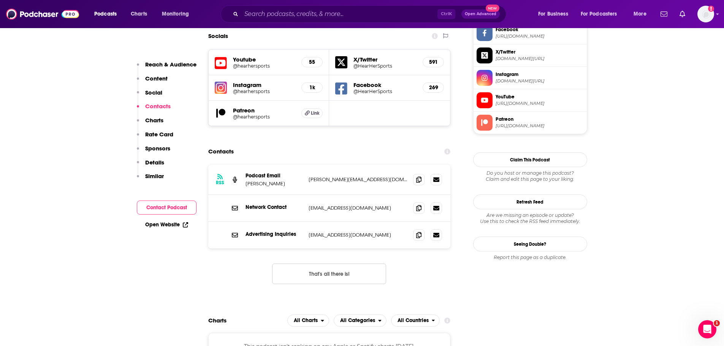
click at [345, 176] on p "[PERSON_NAME][EMAIL_ADDRESS][DOMAIN_NAME]" at bounding box center [358, 179] width 99 height 6
click at [318, 264] on button "That's all there is!" at bounding box center [329, 274] width 114 height 21
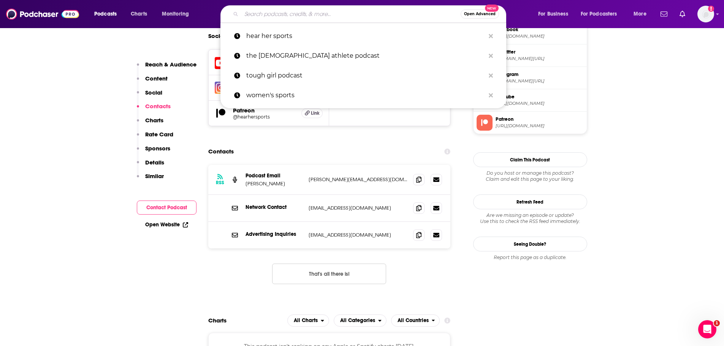
click at [264, 12] on input "Search podcasts, credits, & more..." at bounding box center [350, 14] width 219 height 12
paste input "The Women in Sports Podcast"
type input "The Women in Sports Podcast"
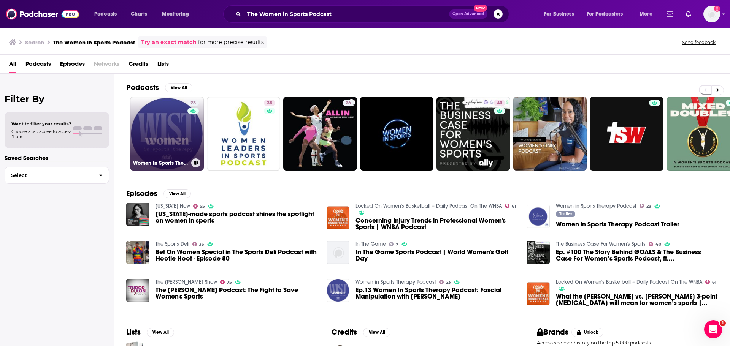
click at [173, 122] on link "23 Women in Sports Therapy Podcast" at bounding box center [167, 134] width 74 height 74
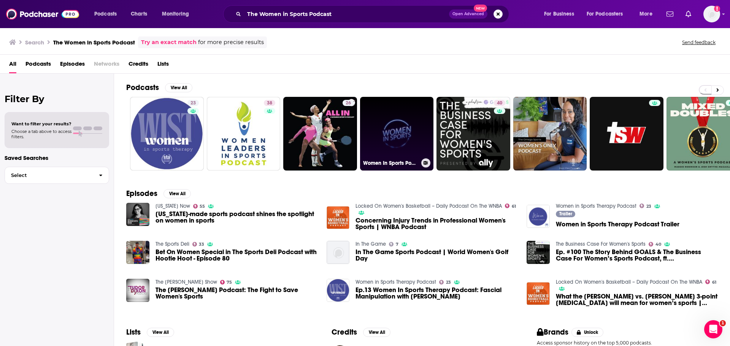
click at [409, 132] on link "Women In Sports Podcast" at bounding box center [397, 134] width 74 height 74
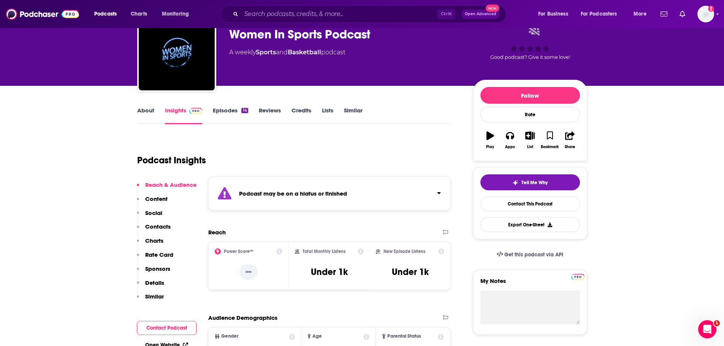
click at [167, 227] on p "Contacts" at bounding box center [157, 226] width 25 height 7
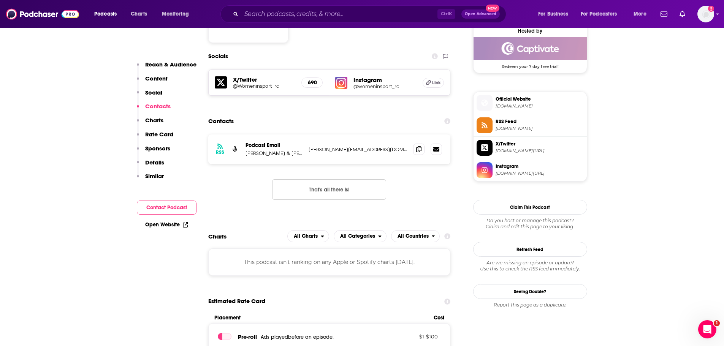
scroll to position [570, 0]
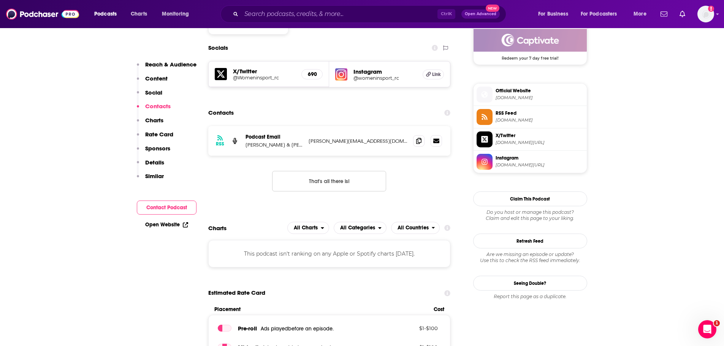
click at [321, 185] on button "That's all there is!" at bounding box center [329, 181] width 114 height 21
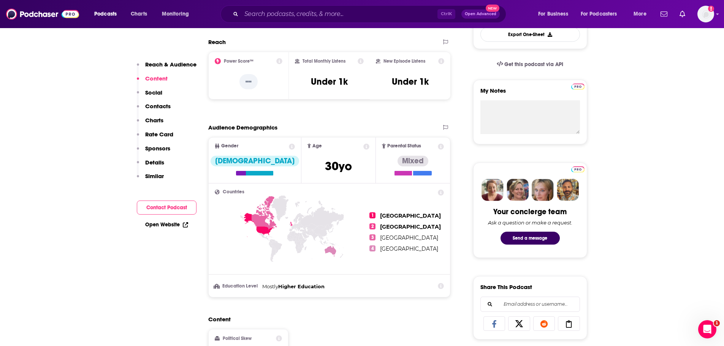
scroll to position [0, 0]
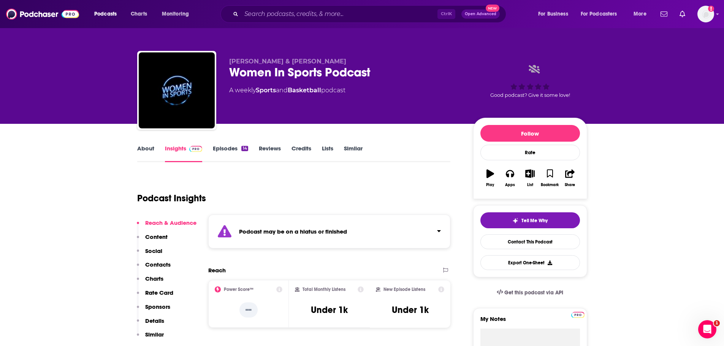
click at [161, 265] on p "Contacts" at bounding box center [157, 264] width 25 height 7
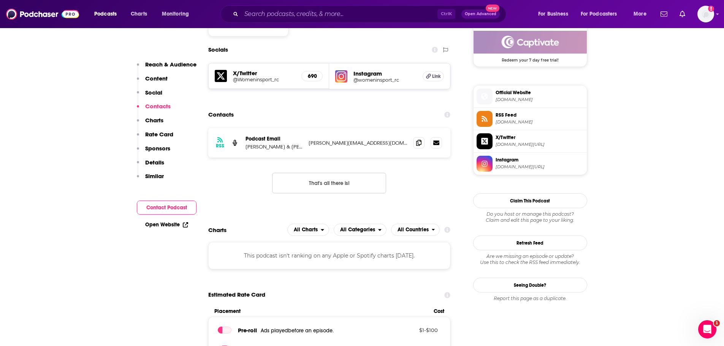
scroll to position [570, 0]
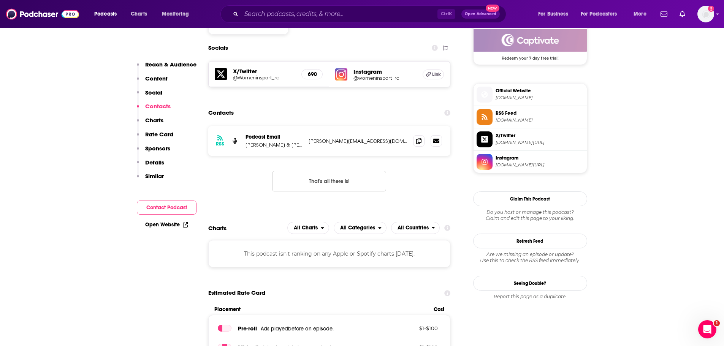
click at [347, 141] on p "[PERSON_NAME][EMAIL_ADDRESS][DOMAIN_NAME]" at bounding box center [358, 141] width 99 height 6
click at [273, 20] on input "Search podcasts, credits, & more..." at bounding box center [339, 14] width 196 height 12
paste input "Keeping Track"
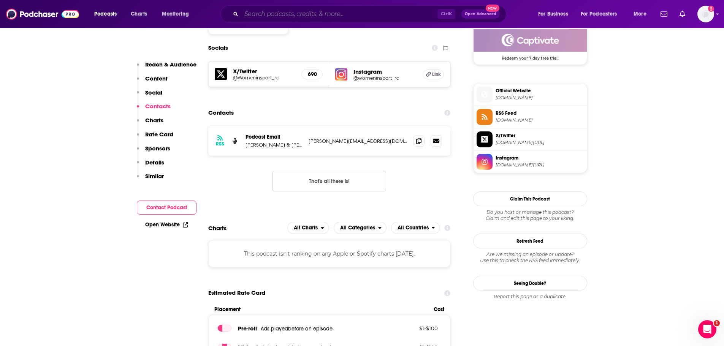
type input "Keeping Track"
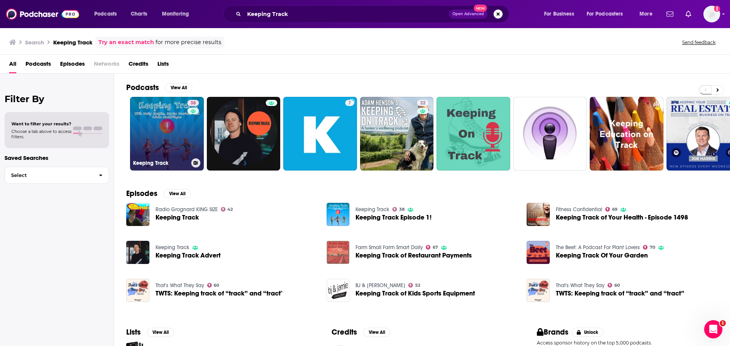
click at [159, 124] on link "38 Keeping Track" at bounding box center [167, 134] width 74 height 74
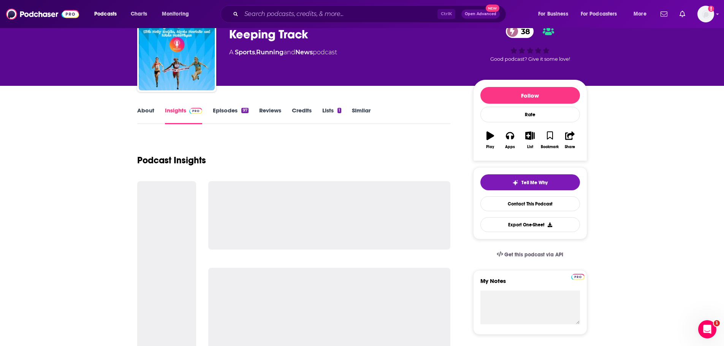
scroll to position [76, 0]
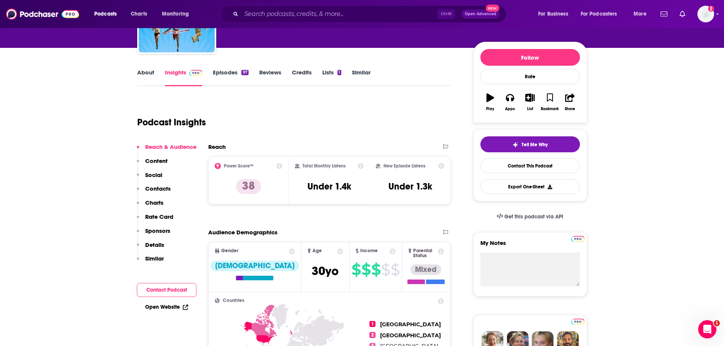
click at [157, 189] on p "Contacts" at bounding box center [157, 188] width 25 height 7
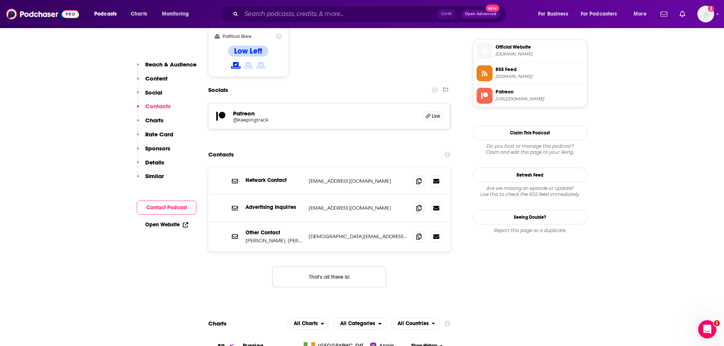
scroll to position [617, 0]
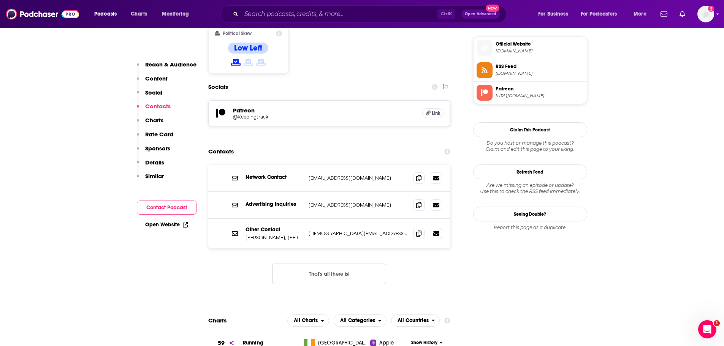
click at [285, 234] on p "[PERSON_NAME], [PERSON_NAME], [PERSON_NAME]" at bounding box center [273, 237] width 57 height 6
click at [334, 230] on p "[DEMOGRAPHIC_DATA][EMAIL_ADDRESS][DOMAIN_NAME]" at bounding box center [358, 233] width 99 height 6
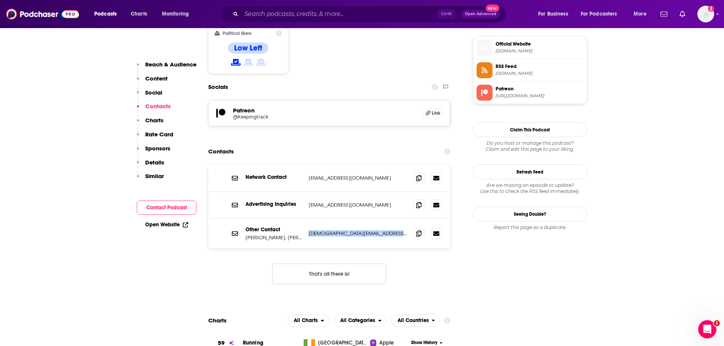
click at [334, 230] on p "[DEMOGRAPHIC_DATA][EMAIL_ADDRESS][DOMAIN_NAME]" at bounding box center [358, 233] width 99 height 6
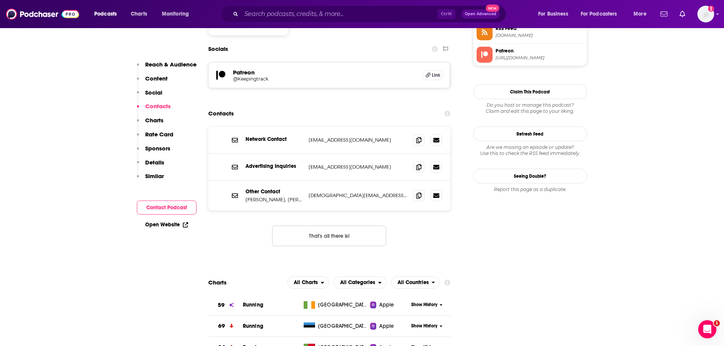
click at [353, 106] on div "Contacts" at bounding box center [329, 113] width 242 height 14
click at [333, 19] on input "Search podcasts, credits, & more..." at bounding box center [339, 14] width 196 height 12
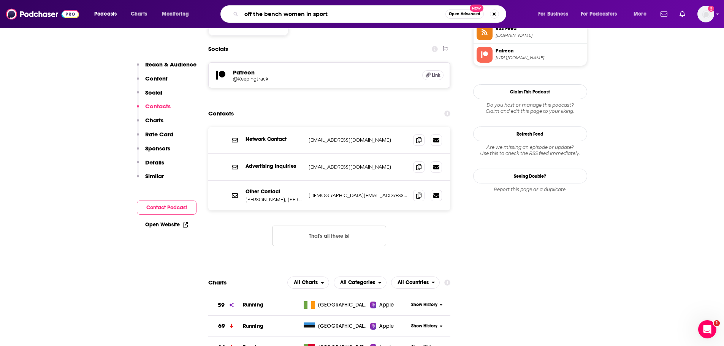
type input "off the bench women in sports"
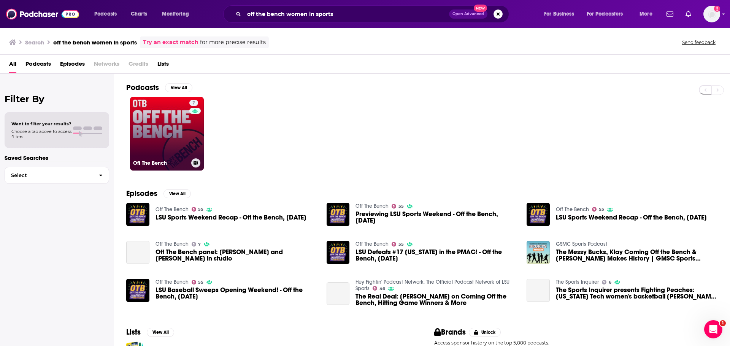
click at [176, 129] on link "7 Off The Bench" at bounding box center [167, 134] width 74 height 74
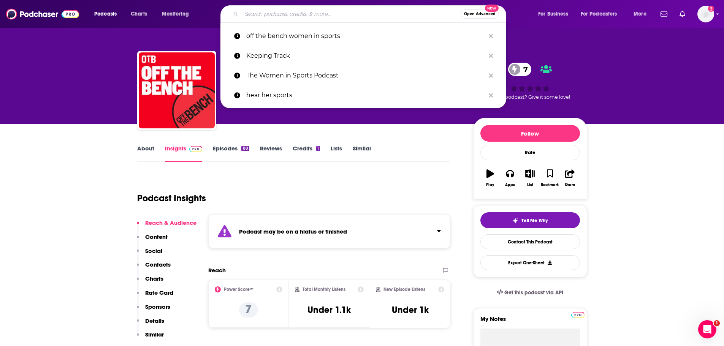
click at [269, 16] on input "Search podcasts, credits, & more..." at bounding box center [350, 14] width 219 height 12
paste input "Just Women's Sports Podcast"
type input "Just Women's Sports Podcast"
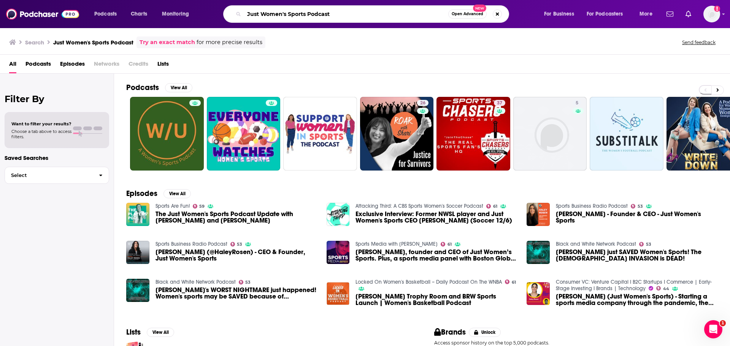
drag, startPoint x: 343, startPoint y: 14, endPoint x: 306, endPoint y: 18, distance: 37.9
click at [306, 18] on input "Just Women's Sports Podcast" at bounding box center [346, 14] width 204 height 12
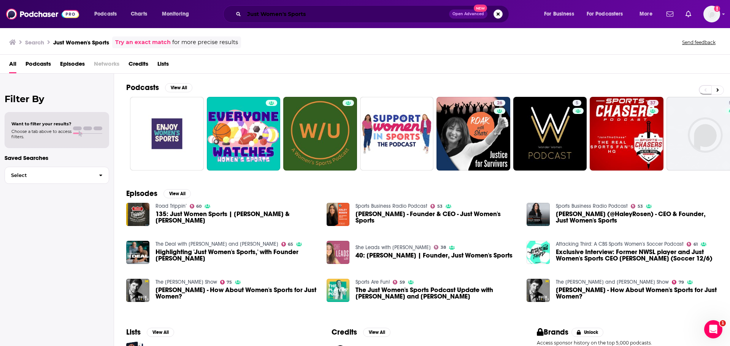
click at [275, 15] on input "Just Women's Sports" at bounding box center [346, 14] width 205 height 12
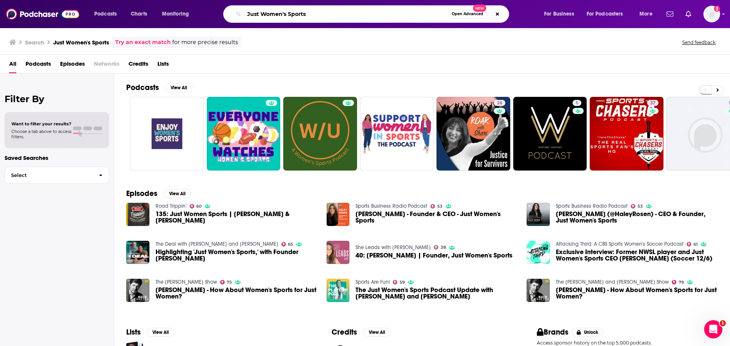
click at [275, 15] on input "Just Women's Sports" at bounding box center [346, 14] width 204 height 12
paste input "The State of [DEMOGRAPHIC_DATA]"
type input "The State of [DEMOGRAPHIC_DATA] Sports"
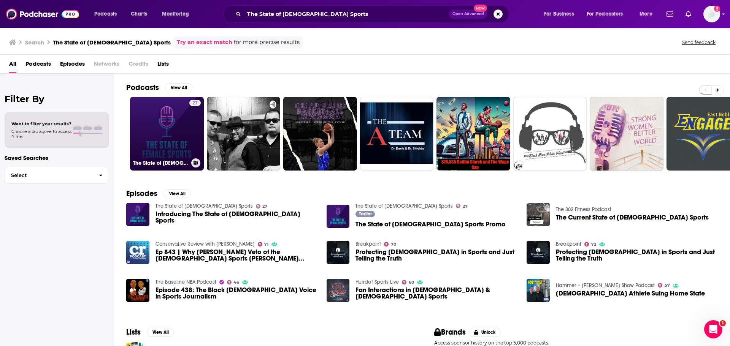
click at [190, 140] on div "27" at bounding box center [194, 129] width 11 height 59
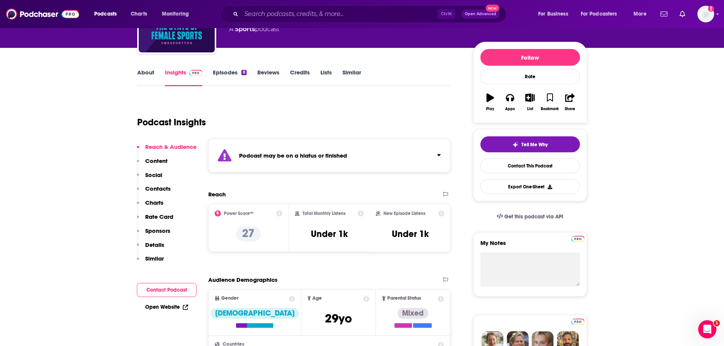
click at [164, 188] on p "Contacts" at bounding box center [157, 188] width 25 height 7
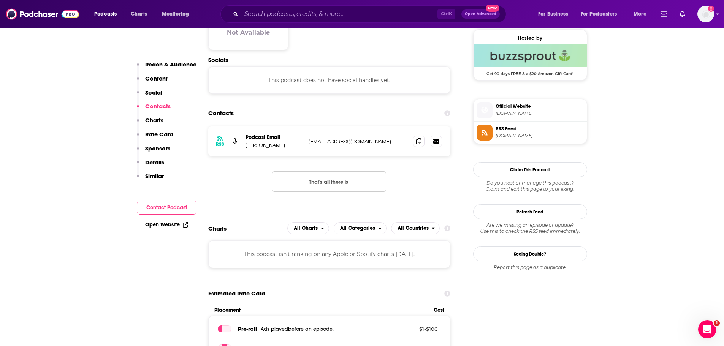
scroll to position [555, 0]
click at [368, 145] on div "RSS Podcast Email [PERSON_NAME] [EMAIL_ADDRESS][DOMAIN_NAME] [EMAIL_ADDRESS][DO…" at bounding box center [329, 141] width 242 height 30
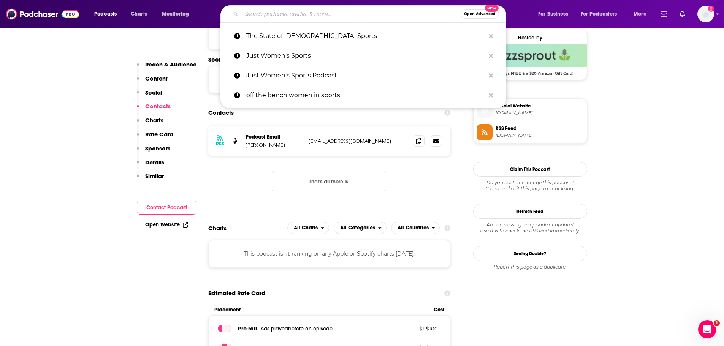
click at [258, 16] on input "Search podcasts, credits, & more..." at bounding box center [350, 14] width 219 height 12
paste input "Women's Performance"
type input "Women's Performance"
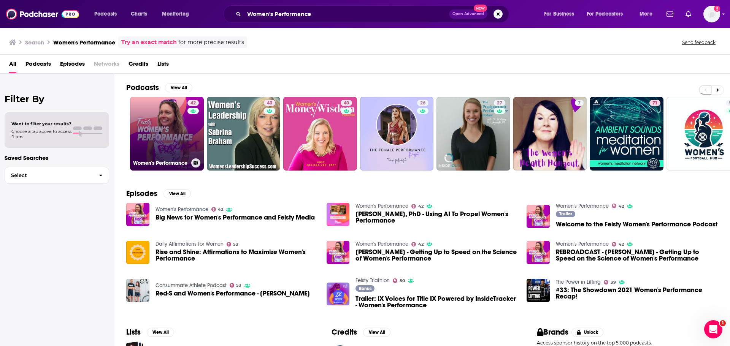
click at [180, 128] on link "42 Women's Performance" at bounding box center [167, 134] width 74 height 74
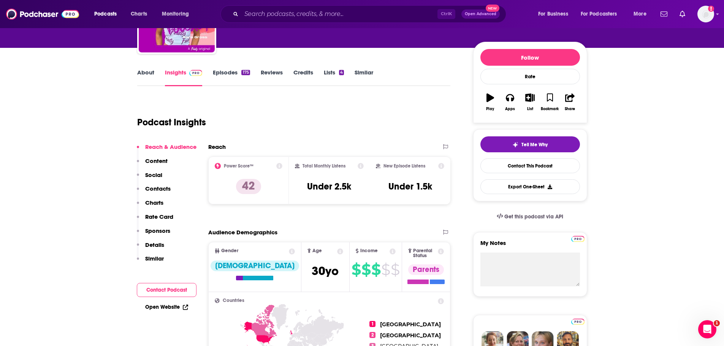
click at [161, 188] on p "Contacts" at bounding box center [157, 188] width 25 height 7
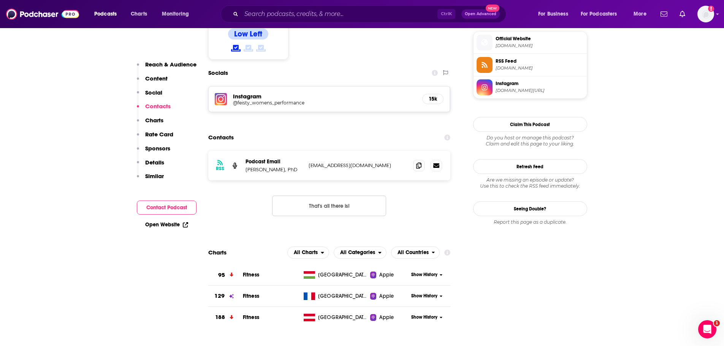
scroll to position [626, 0]
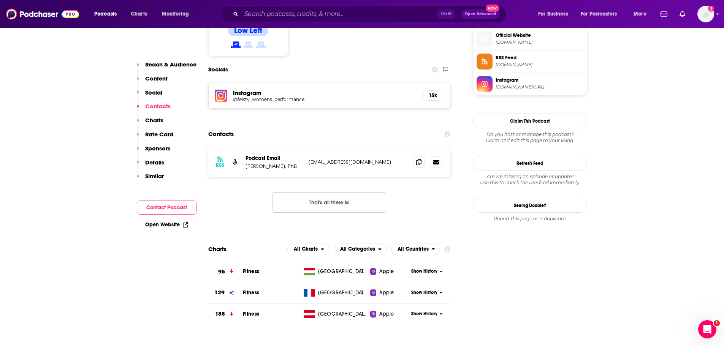
click at [333, 159] on p "[EMAIL_ADDRESS][DOMAIN_NAME]" at bounding box center [358, 162] width 99 height 6
click at [302, 192] on button "That's all there is!" at bounding box center [329, 202] width 114 height 21
click at [243, 16] on input "Search podcasts, credits, & more..." at bounding box center [339, 14] width 196 height 12
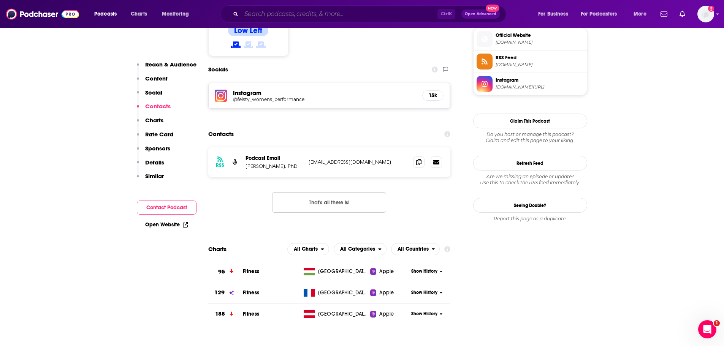
paste input "Women Who Sport"
type input "Women Who Sport"
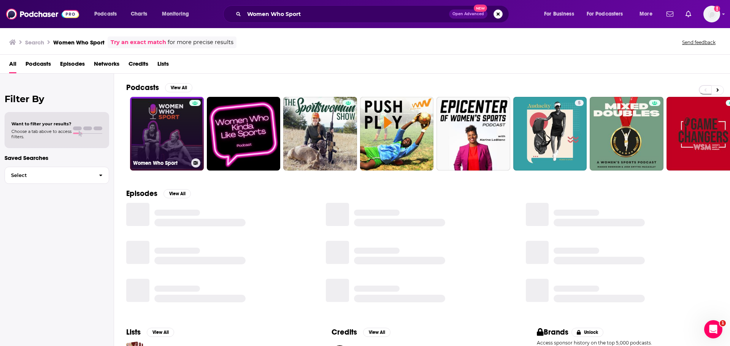
click at [183, 136] on link "Women Who Sport" at bounding box center [167, 134] width 74 height 74
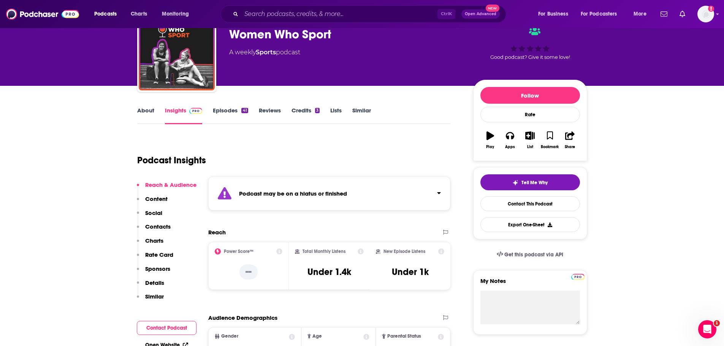
click at [162, 227] on p "Contacts" at bounding box center [157, 226] width 25 height 7
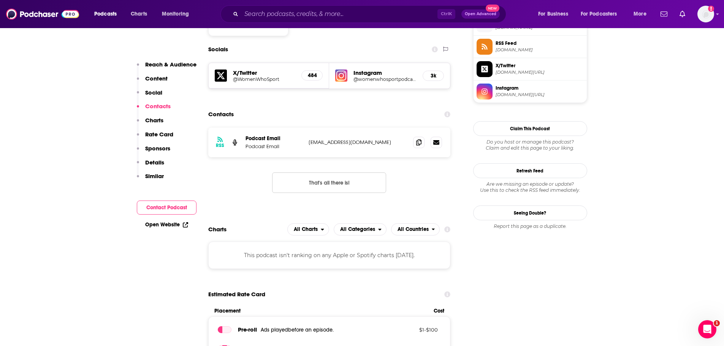
scroll to position [573, 0]
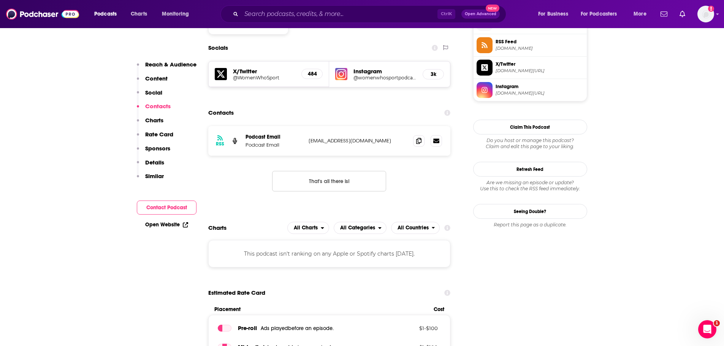
click at [337, 185] on button "That's all there is!" at bounding box center [329, 181] width 114 height 21
click at [361, 136] on div "RSS Podcast Email Podcast Email [EMAIL_ADDRESS][DOMAIN_NAME] [EMAIL_ADDRESS][DO…" at bounding box center [329, 141] width 242 height 30
click at [360, 139] on p "[EMAIL_ADDRESS][DOMAIN_NAME]" at bounding box center [358, 141] width 99 height 6
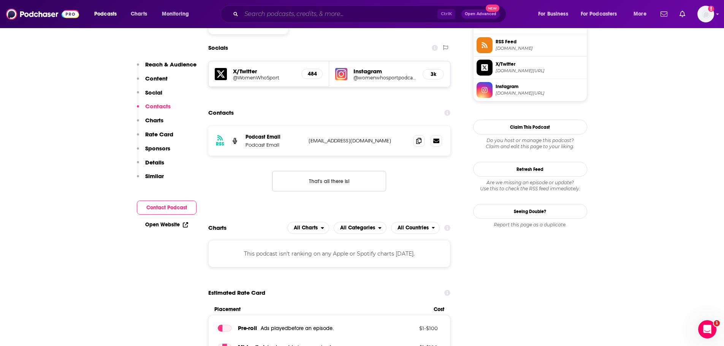
click at [322, 8] on input "Search podcasts, credits, & more..." at bounding box center [339, 14] width 196 height 12
paste input "[DEMOGRAPHIC_DATA] Athlete Nutrition"
type input "[DEMOGRAPHIC_DATA] Athlete Nutrition"
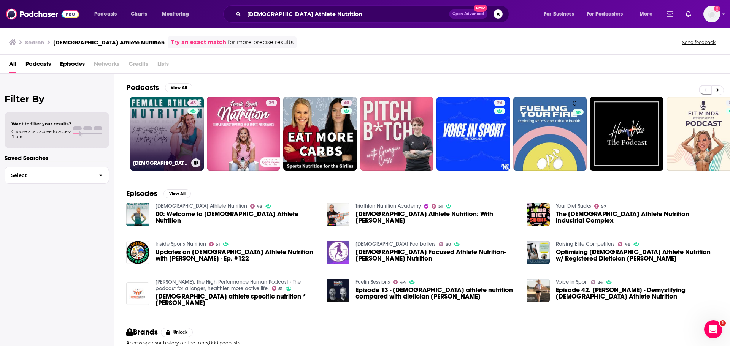
click at [150, 134] on link "43 [DEMOGRAPHIC_DATA] Athlete Nutrition" at bounding box center [167, 134] width 74 height 74
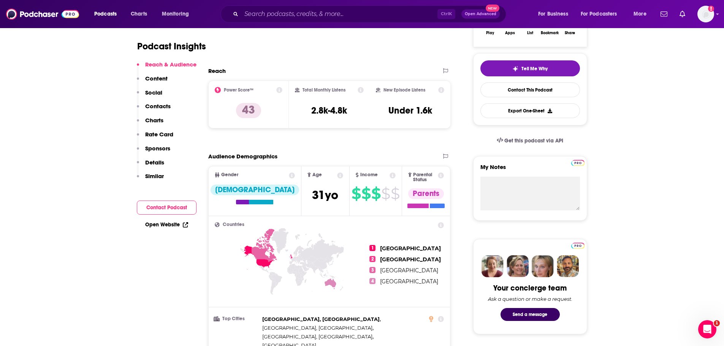
drag, startPoint x: 158, startPoint y: 101, endPoint x: 168, endPoint y: 103, distance: 10.1
click at [158, 102] on button "Social" at bounding box center [149, 96] width 25 height 14
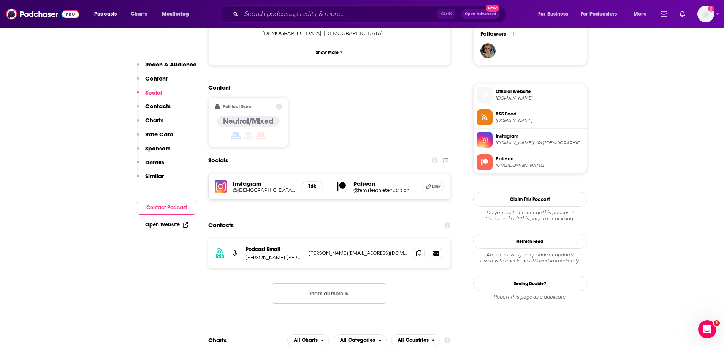
drag, startPoint x: 166, startPoint y: 106, endPoint x: 200, endPoint y: 113, distance: 34.1
click at [166, 106] on p "Contacts" at bounding box center [157, 106] width 25 height 7
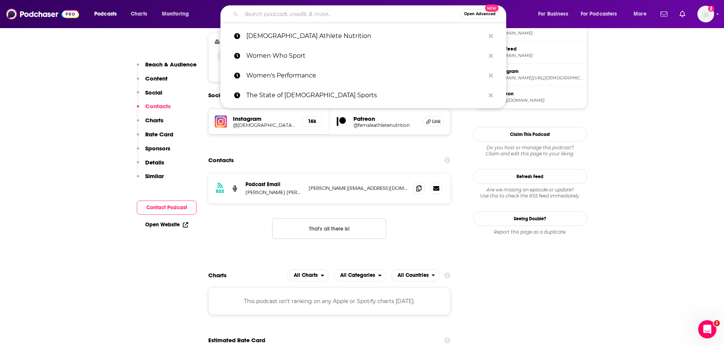
click at [285, 17] on input "Search podcasts, credits, & more..." at bounding box center [350, 14] width 219 height 12
paste input "All Women's Sports"
type input "All Women's Sports"
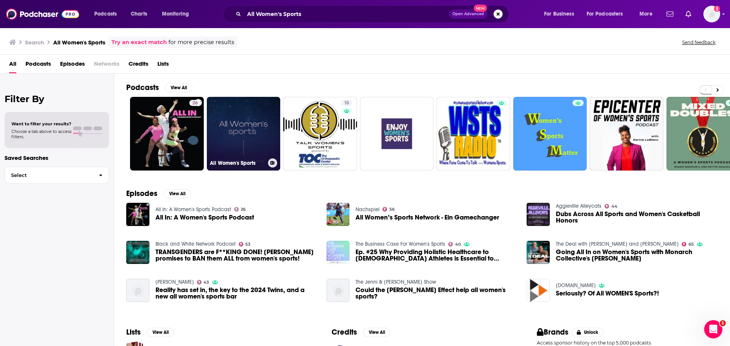
click at [217, 125] on link "All Women's Sports" at bounding box center [244, 134] width 74 height 74
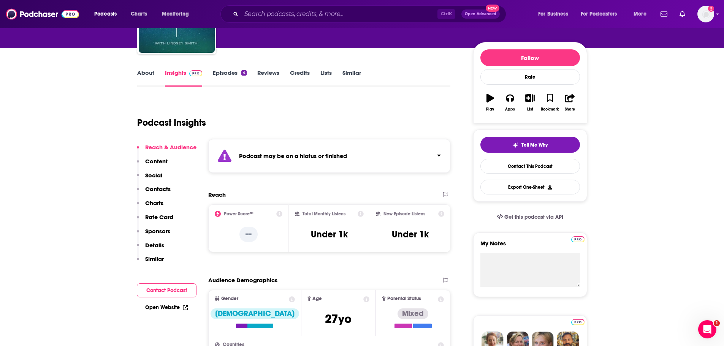
scroll to position [76, 0]
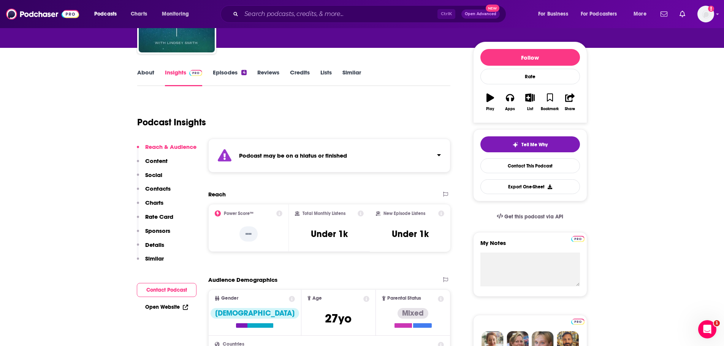
click at [160, 185] on p "Contacts" at bounding box center [157, 188] width 25 height 7
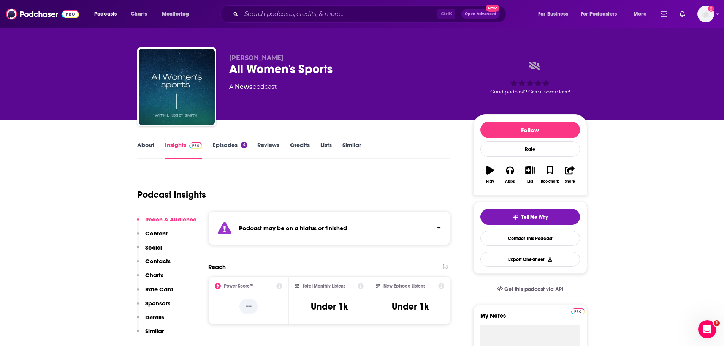
scroll to position [0, 0]
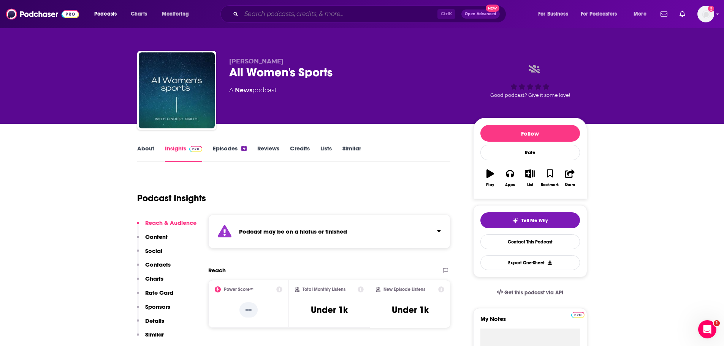
click at [292, 16] on input "Search podcasts, credits, & more..." at bounding box center [339, 14] width 196 height 12
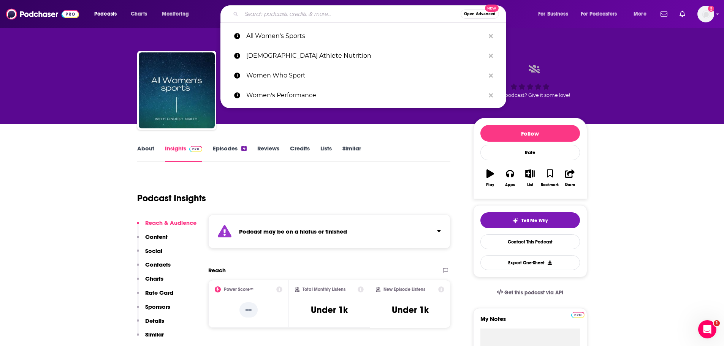
paste input "Barriers to Breakthrough"
type input "Barriers to Breakthrough"
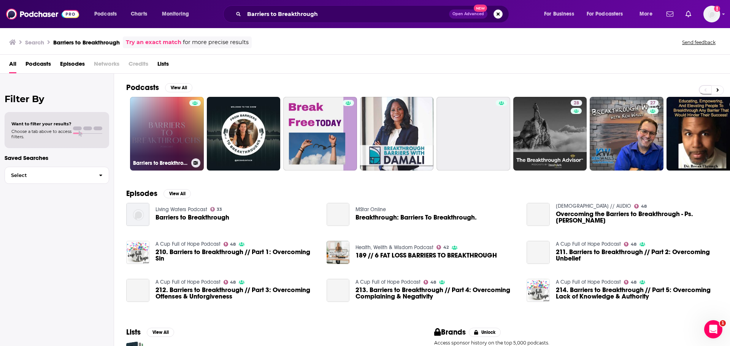
click at [191, 126] on div at bounding box center [194, 129] width 11 height 59
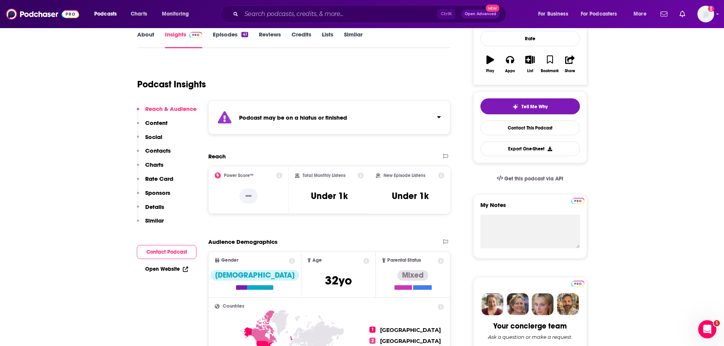
click at [160, 152] on p "Contacts" at bounding box center [157, 150] width 25 height 7
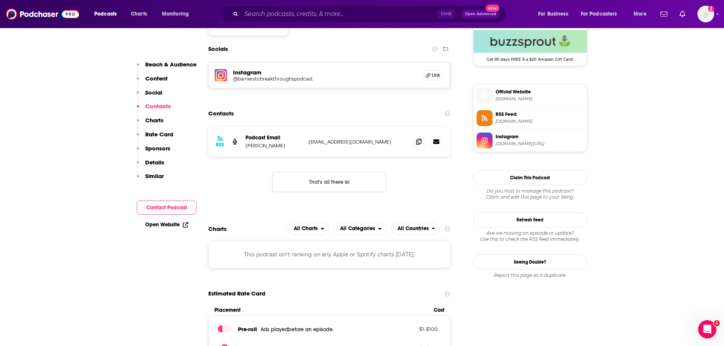
scroll to position [570, 0]
click at [327, 144] on p "[EMAIL_ADDRESS][DOMAIN_NAME]" at bounding box center [358, 141] width 99 height 6
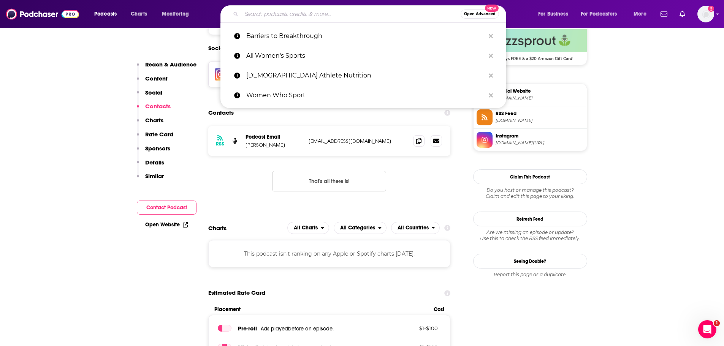
click at [369, 20] on input "Search podcasts, credits, & more..." at bounding box center [350, 14] width 219 height 12
paste input "The GIST of It"
type input "The GIST of It"
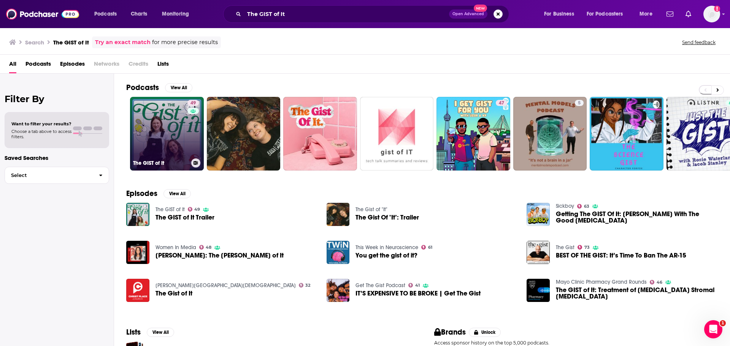
click at [155, 121] on link "49 The GIST of It" at bounding box center [167, 134] width 74 height 74
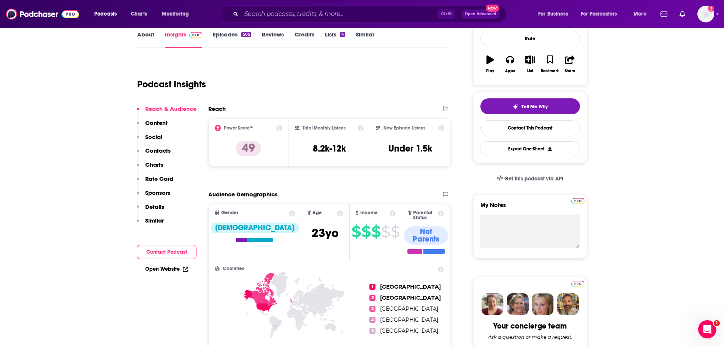
click at [162, 151] on p "Contacts" at bounding box center [157, 150] width 25 height 7
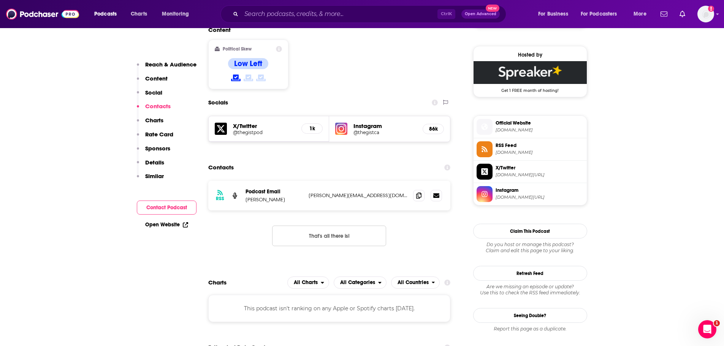
scroll to position [609, 0]
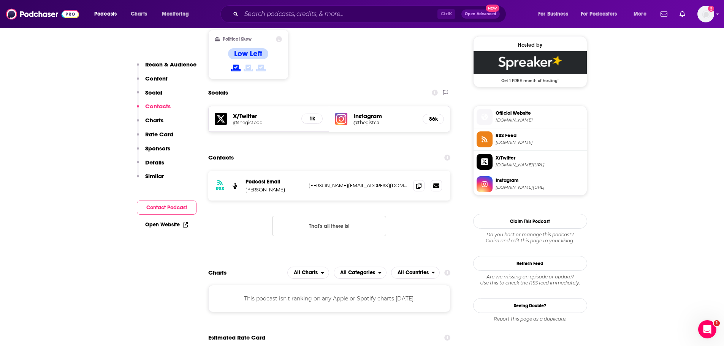
click at [332, 182] on p "[PERSON_NAME][EMAIL_ADDRESS][DOMAIN_NAME]" at bounding box center [358, 185] width 99 height 6
click at [278, 13] on input "Search podcasts, credits, & more..." at bounding box center [339, 14] width 196 height 12
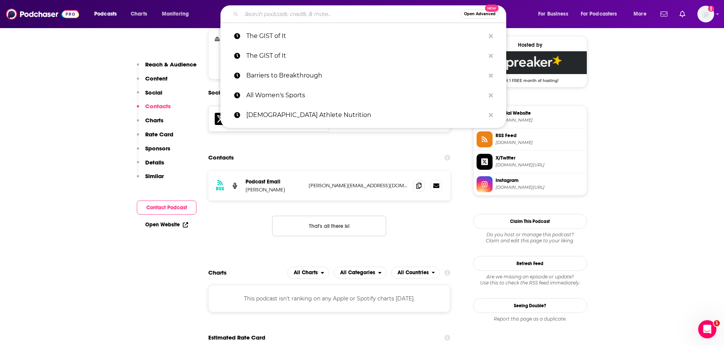
paste input "Naked Sports w/ [PERSON_NAME]"
type input "Naked Sports w/ [PERSON_NAME]"
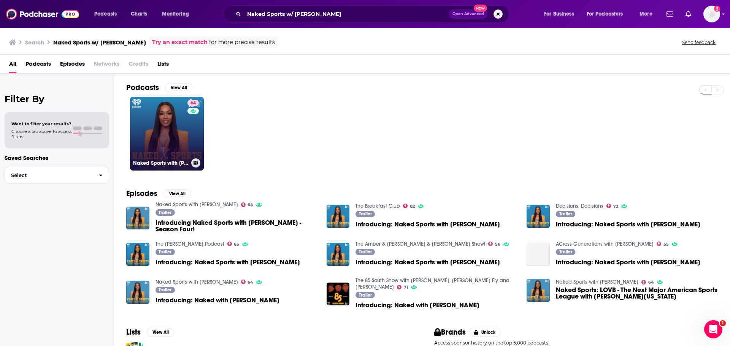
click at [160, 138] on link "64 Naked Sports with [PERSON_NAME]" at bounding box center [167, 134] width 74 height 74
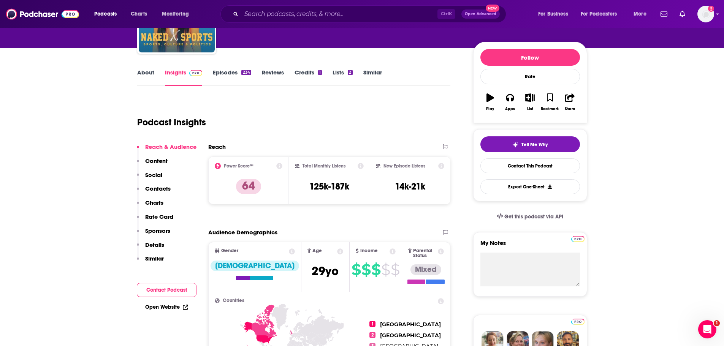
click at [165, 189] on p "Contacts" at bounding box center [157, 188] width 25 height 7
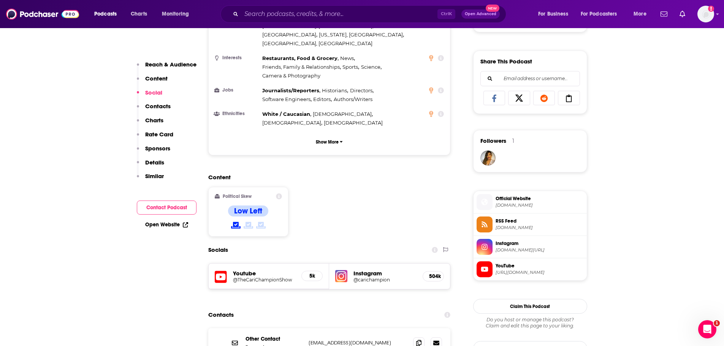
scroll to position [570, 0]
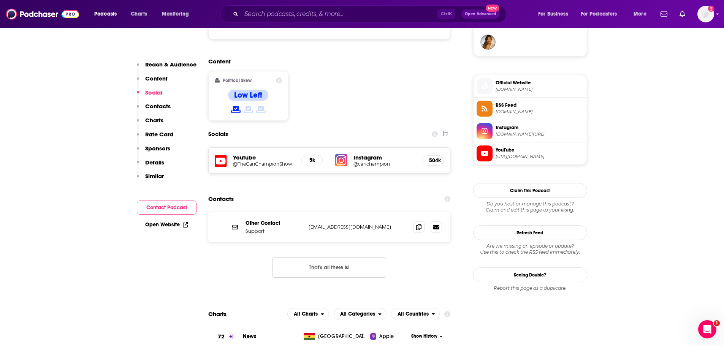
click at [323, 224] on p "[EMAIL_ADDRESS][DOMAIN_NAME]" at bounding box center [358, 227] width 99 height 6
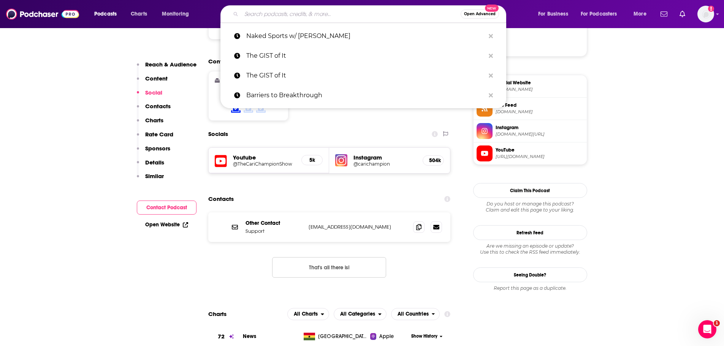
click at [277, 11] on input "Search podcasts, credits, & more..." at bounding box center [350, 14] width 219 height 12
paste input "All In: A Women's Sports Podcast"
type input "All In: A Women's Sports Podcast"
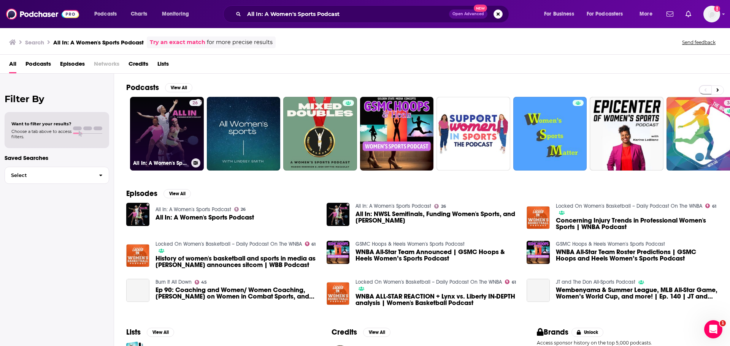
click at [193, 133] on div "26" at bounding box center [194, 129] width 11 height 59
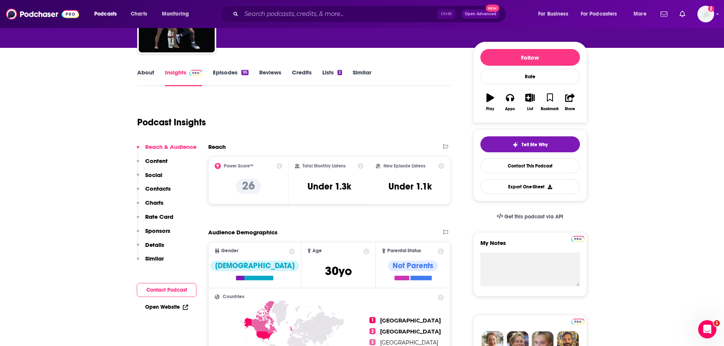
click at [159, 188] on p "Contacts" at bounding box center [157, 188] width 25 height 7
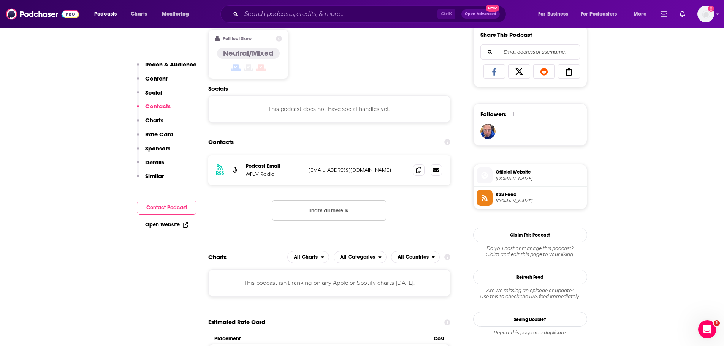
scroll to position [510, 0]
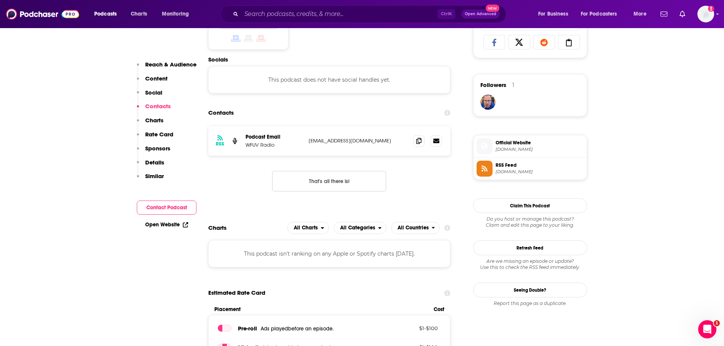
click at [341, 141] on p "[EMAIL_ADDRESS][DOMAIN_NAME]" at bounding box center [358, 141] width 99 height 6
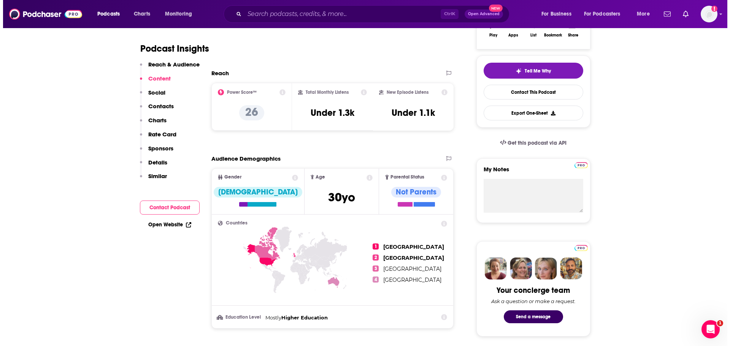
scroll to position [0, 0]
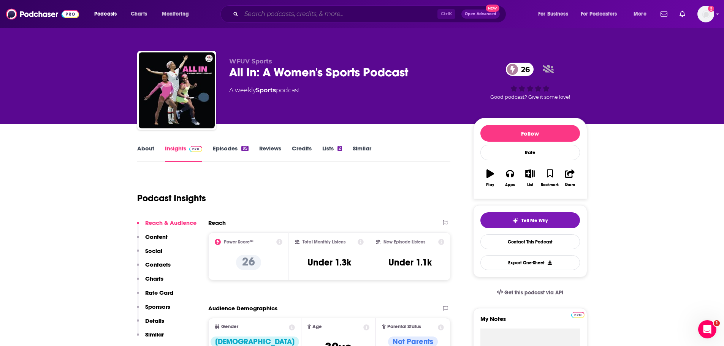
click at [289, 17] on input "Search podcasts, credits, & more..." at bounding box center [339, 14] width 196 height 12
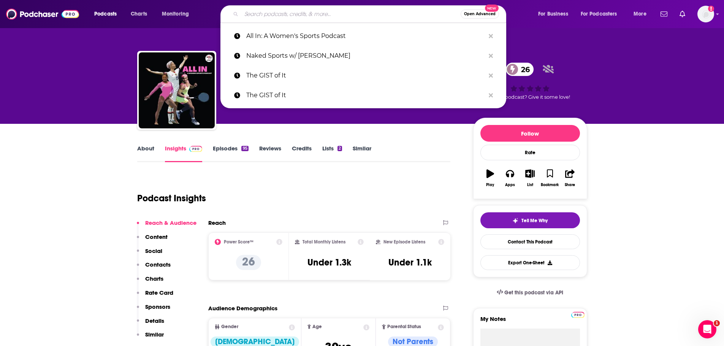
paste input "ESPN W"
type input "ESPN W"
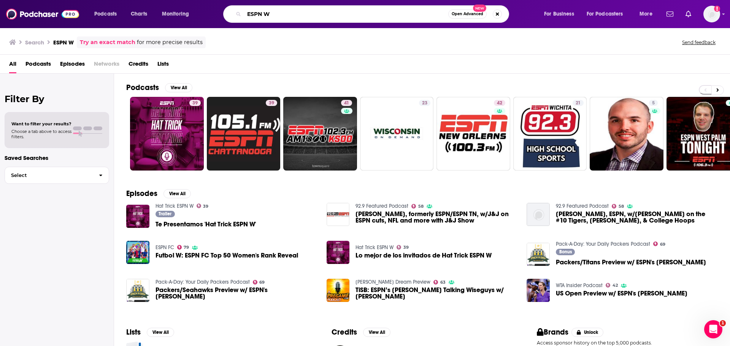
click at [295, 17] on input "ESPN W" at bounding box center [346, 14] width 204 height 12
type input "espn women"
